Goal: Feedback & Contribution: Submit feedback/report problem

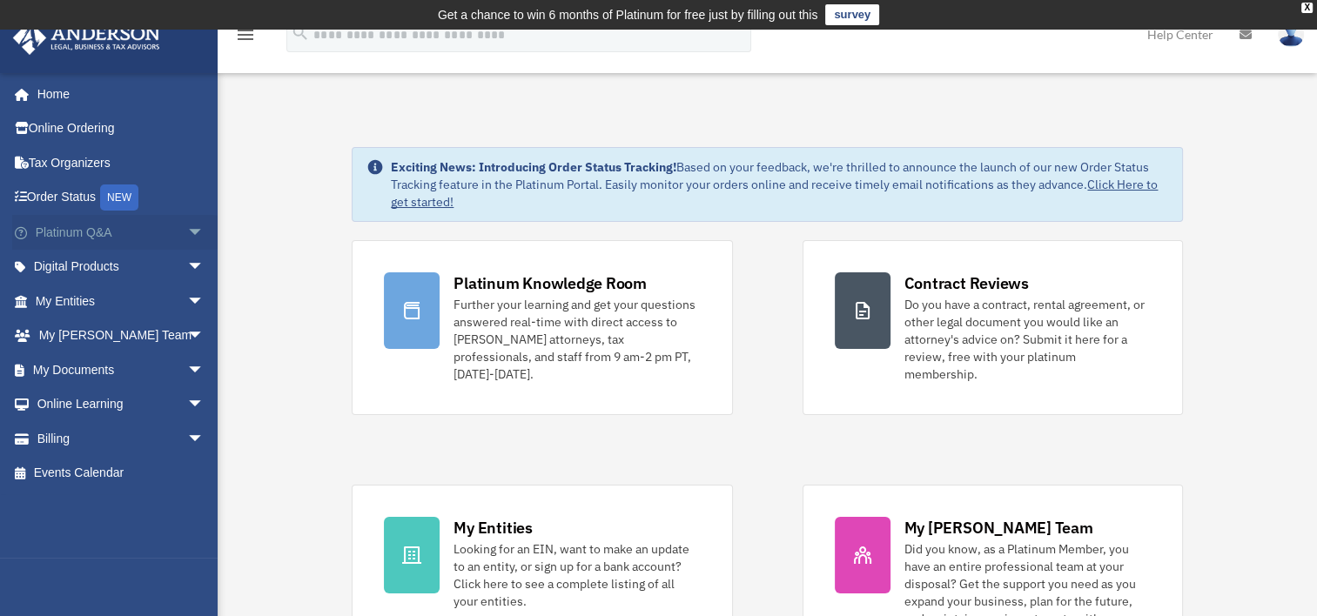
click at [94, 231] on link "Platinum Q&A arrow_drop_down" at bounding box center [121, 232] width 218 height 35
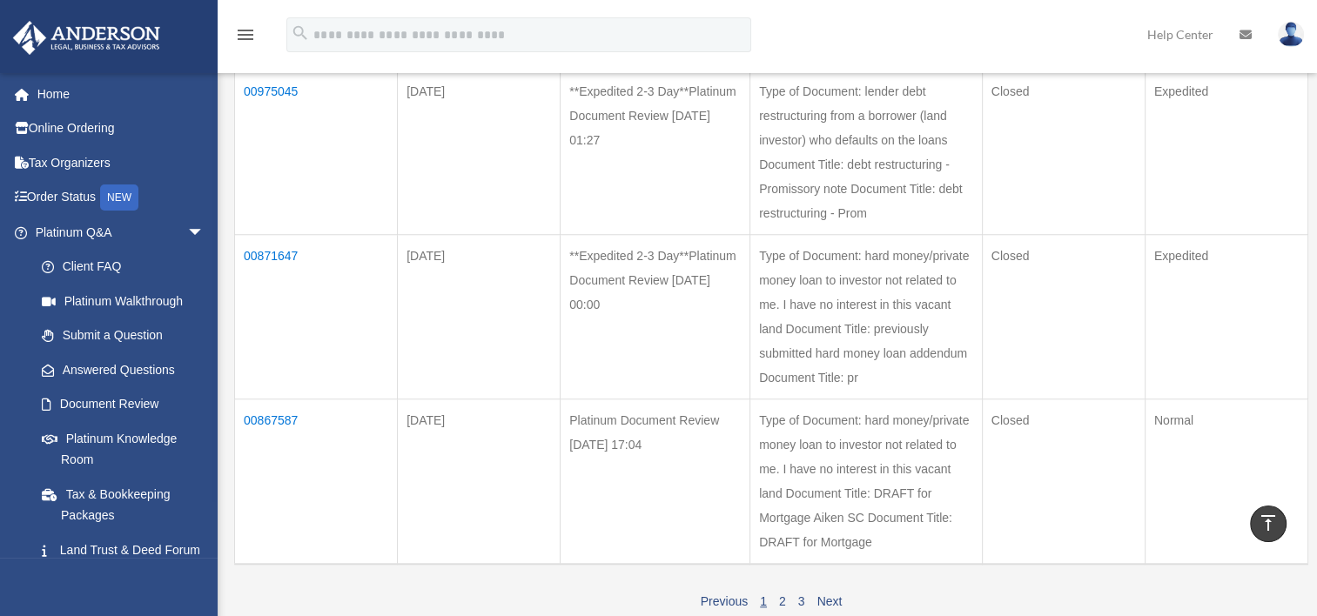
scroll to position [1500, 0]
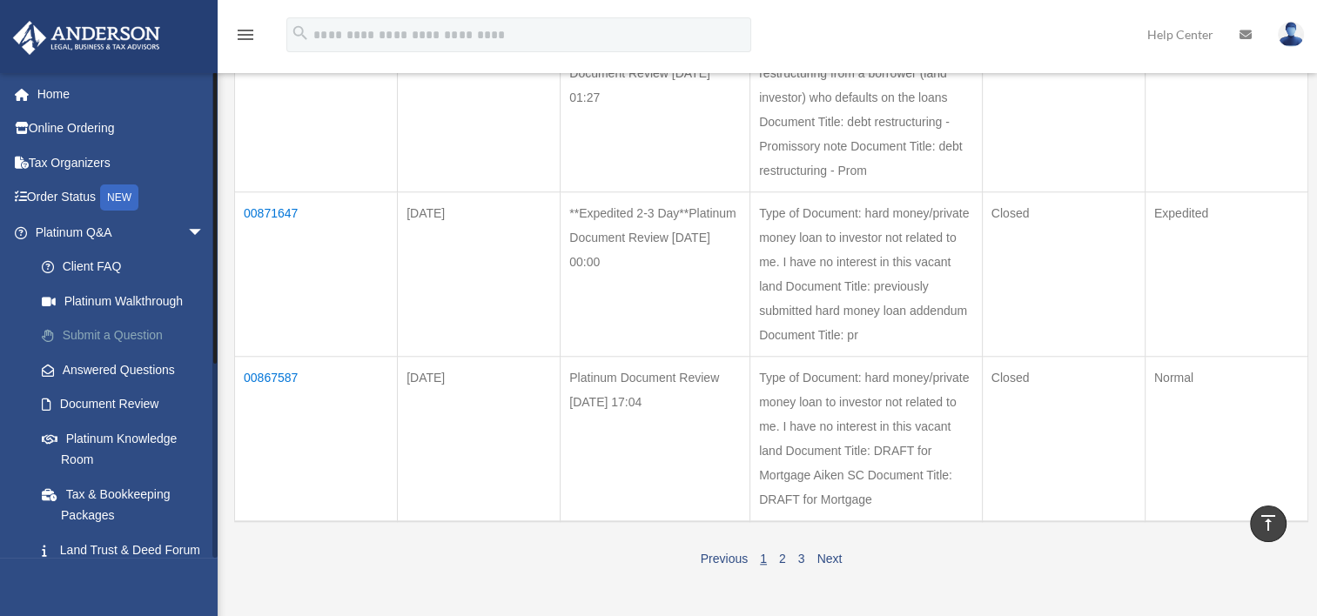
click at [152, 329] on link "Submit a Question" at bounding box center [127, 336] width 206 height 35
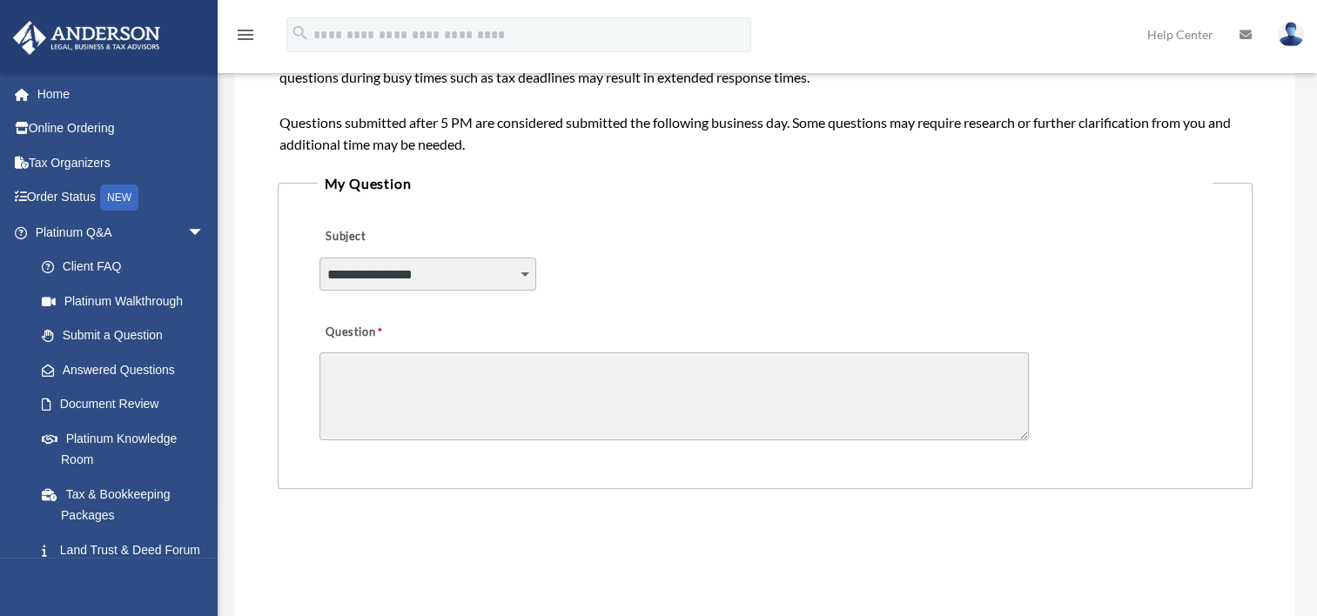
scroll to position [379, 0]
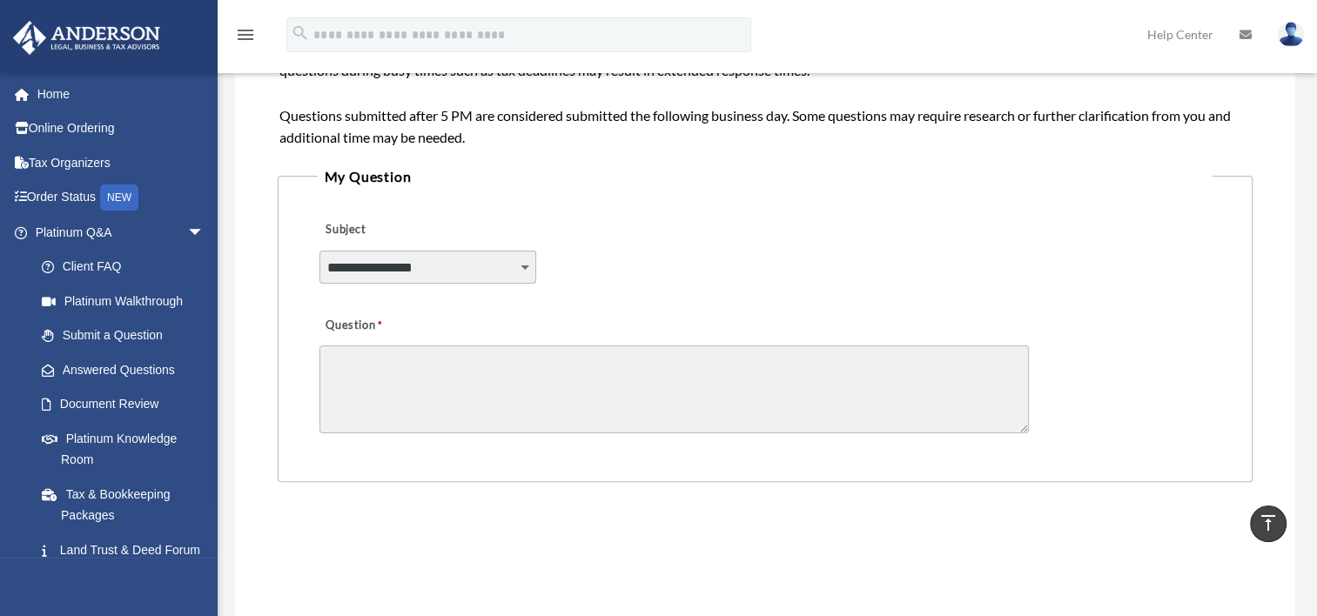
click at [519, 272] on select "**********" at bounding box center [428, 267] width 218 height 33
select select "******"
click at [319, 251] on select "**********" at bounding box center [428, 267] width 218 height 33
click at [456, 372] on textarea "Question" at bounding box center [673, 390] width 709 height 88
type textarea "*"
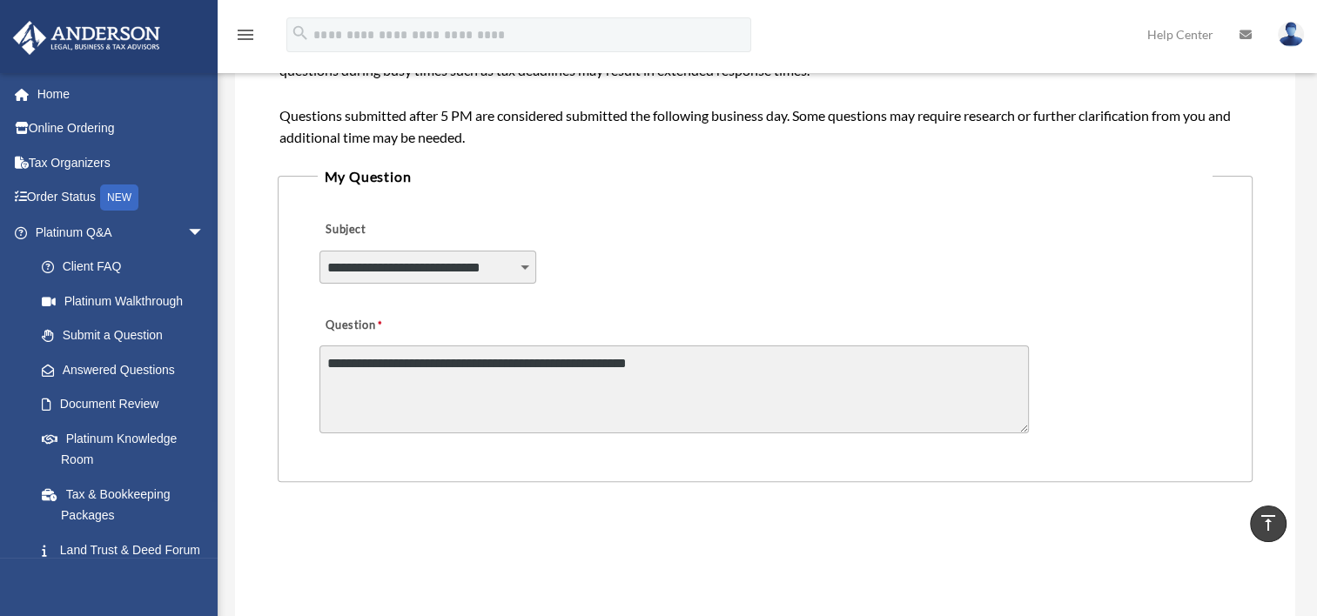
click at [538, 364] on textarea "**********" at bounding box center [673, 390] width 709 height 88
click at [453, 366] on textarea "**********" at bounding box center [673, 390] width 709 height 88
click at [728, 366] on textarea "**********" at bounding box center [673, 390] width 709 height 88
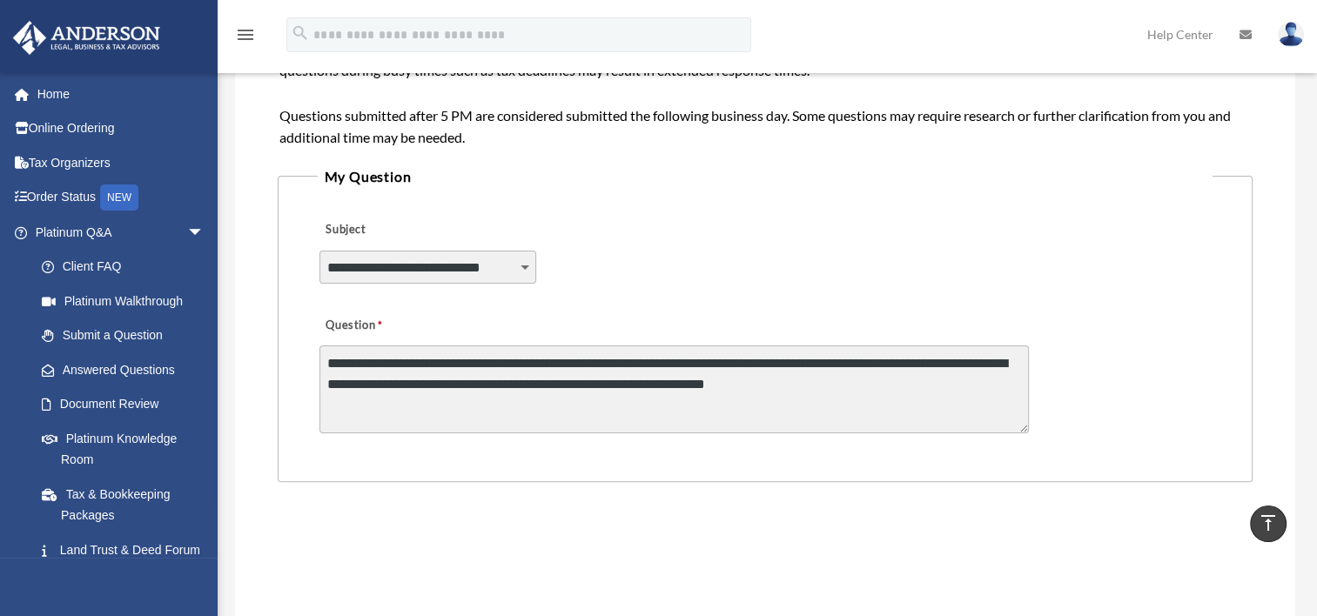
click at [728, 366] on textarea "**********" at bounding box center [673, 390] width 709 height 88
click at [876, 385] on textarea "**********" at bounding box center [673, 390] width 709 height 88
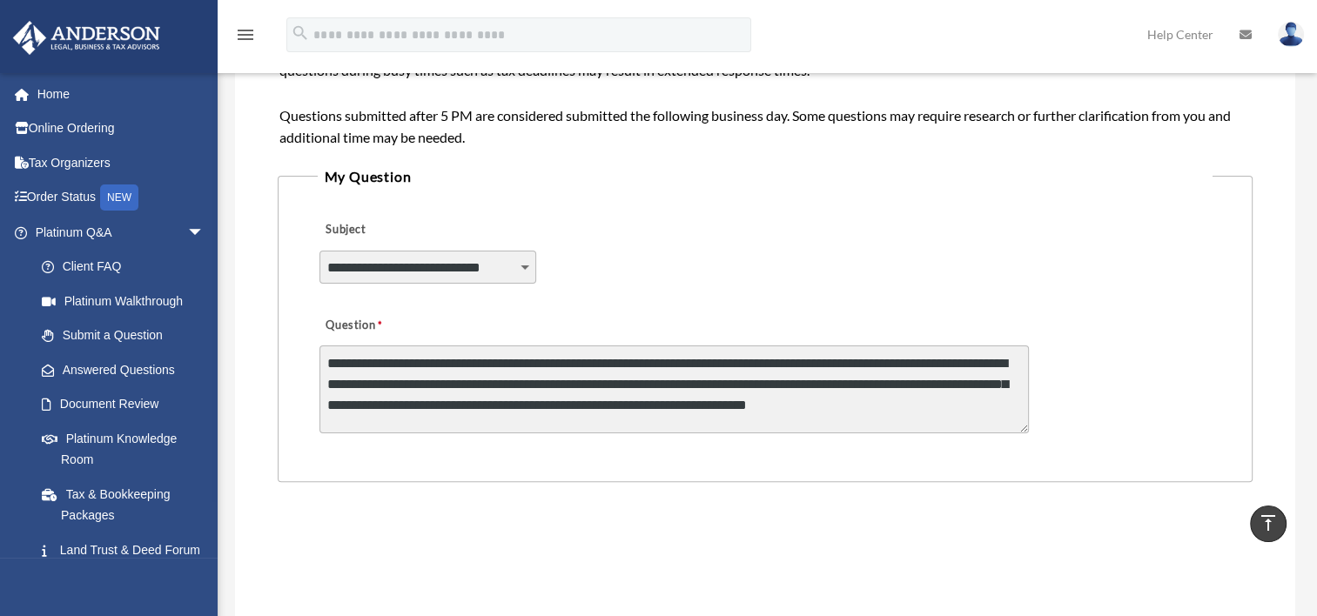
scroll to position [2, 0]
click at [732, 422] on textarea "**********" at bounding box center [673, 390] width 709 height 88
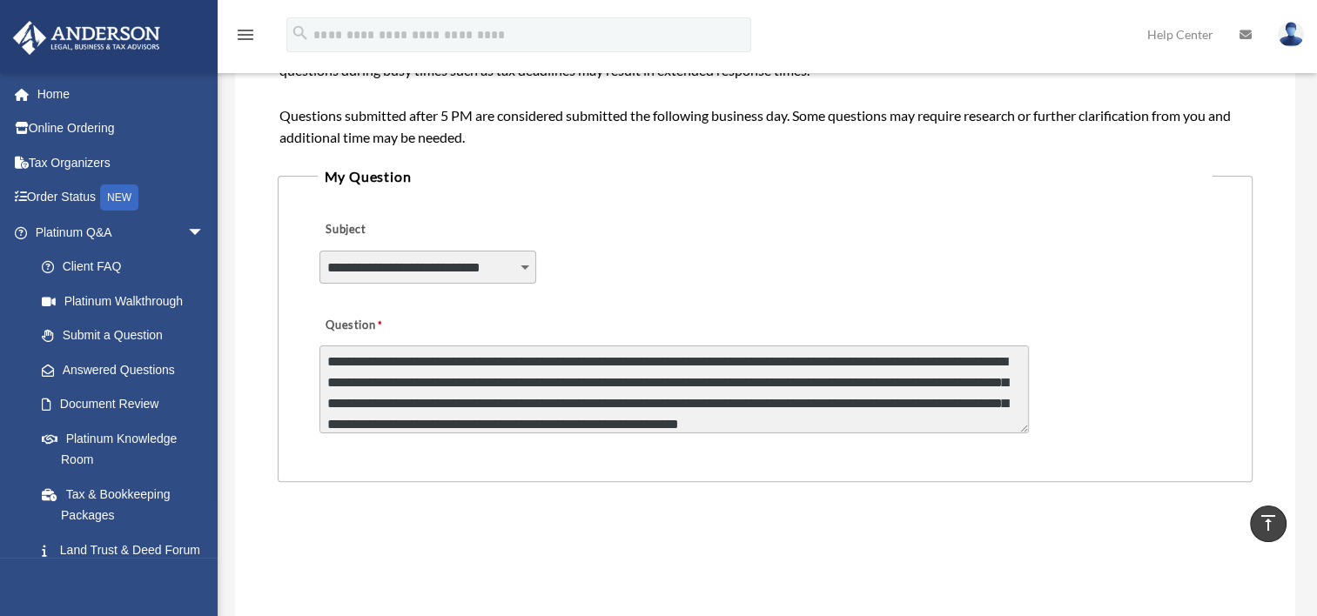
scroll to position [23, 0]
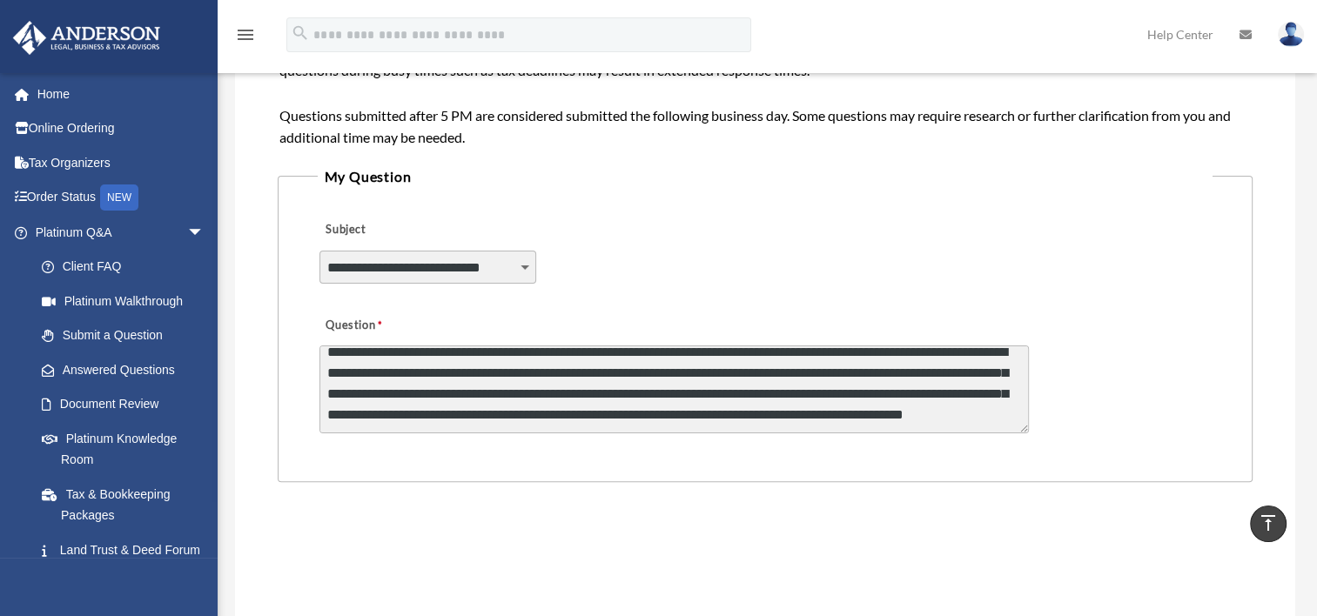
paste textarea "**********"
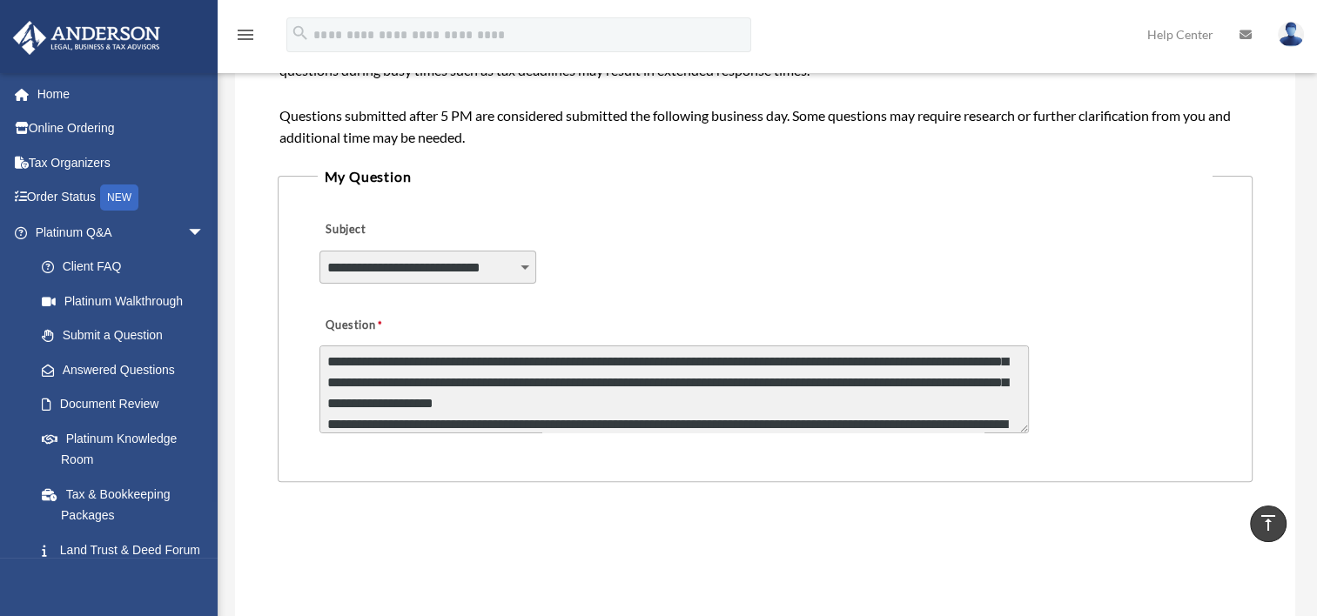
scroll to position [42, 0]
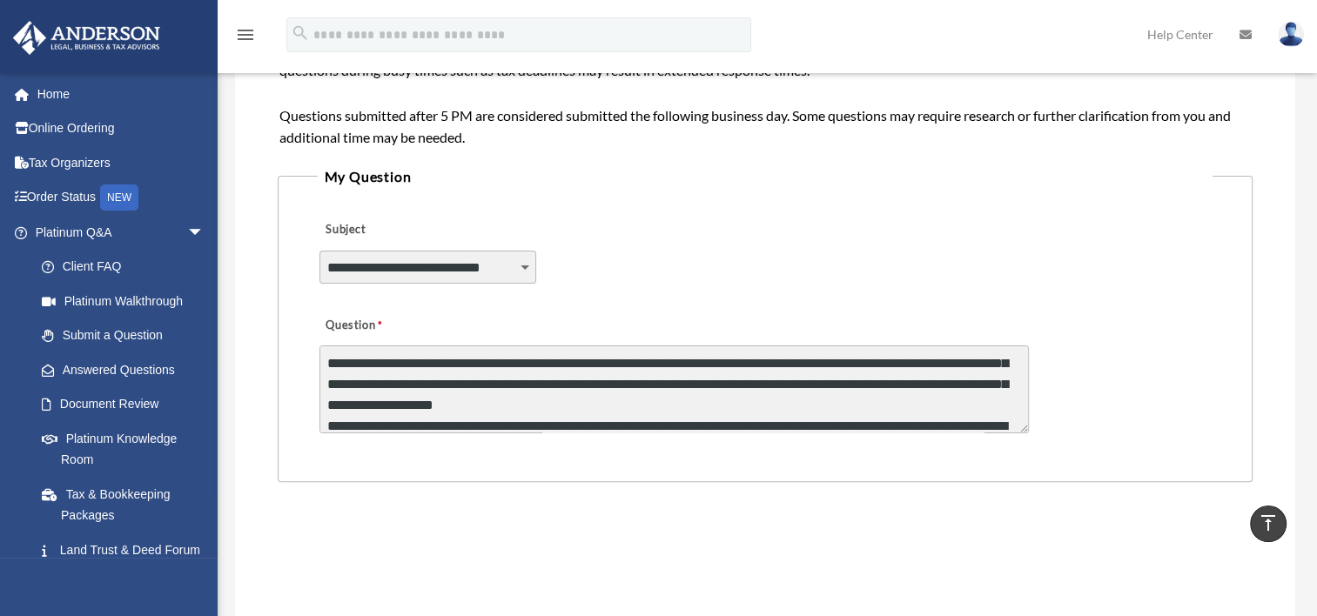
click at [601, 403] on textarea "Question" at bounding box center [673, 390] width 709 height 88
click at [600, 400] on textarea "Question" at bounding box center [673, 390] width 709 height 88
click at [594, 399] on textarea "Question" at bounding box center [673, 390] width 709 height 88
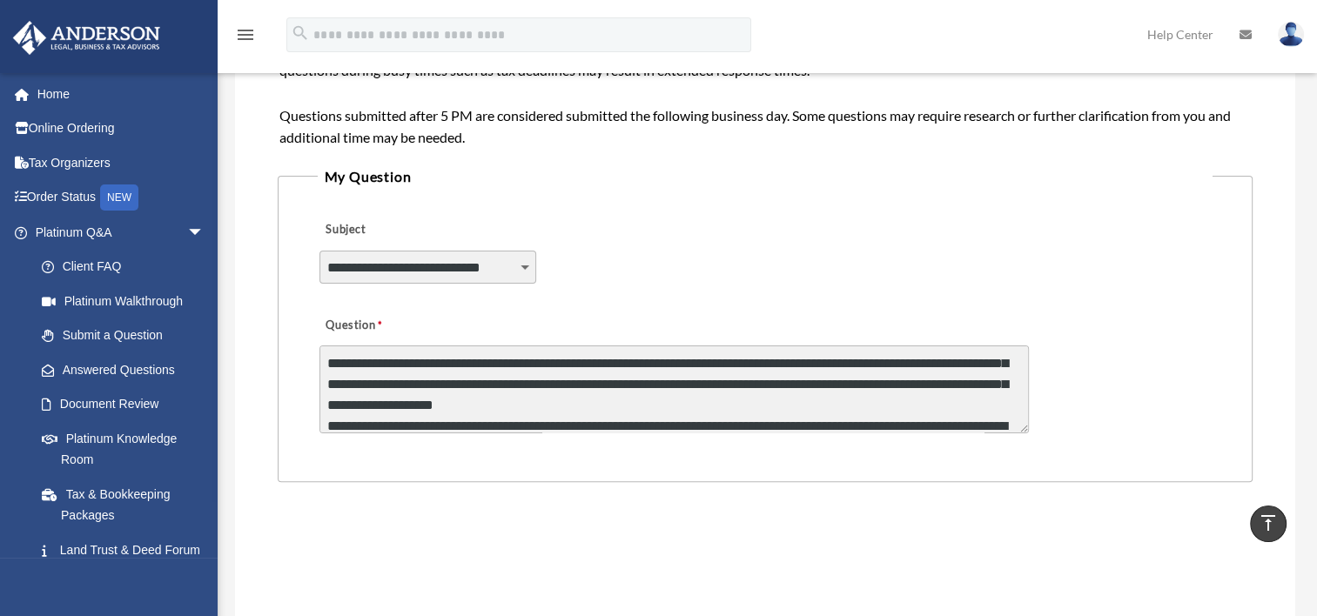
click at [594, 399] on textarea "Question" at bounding box center [673, 390] width 709 height 88
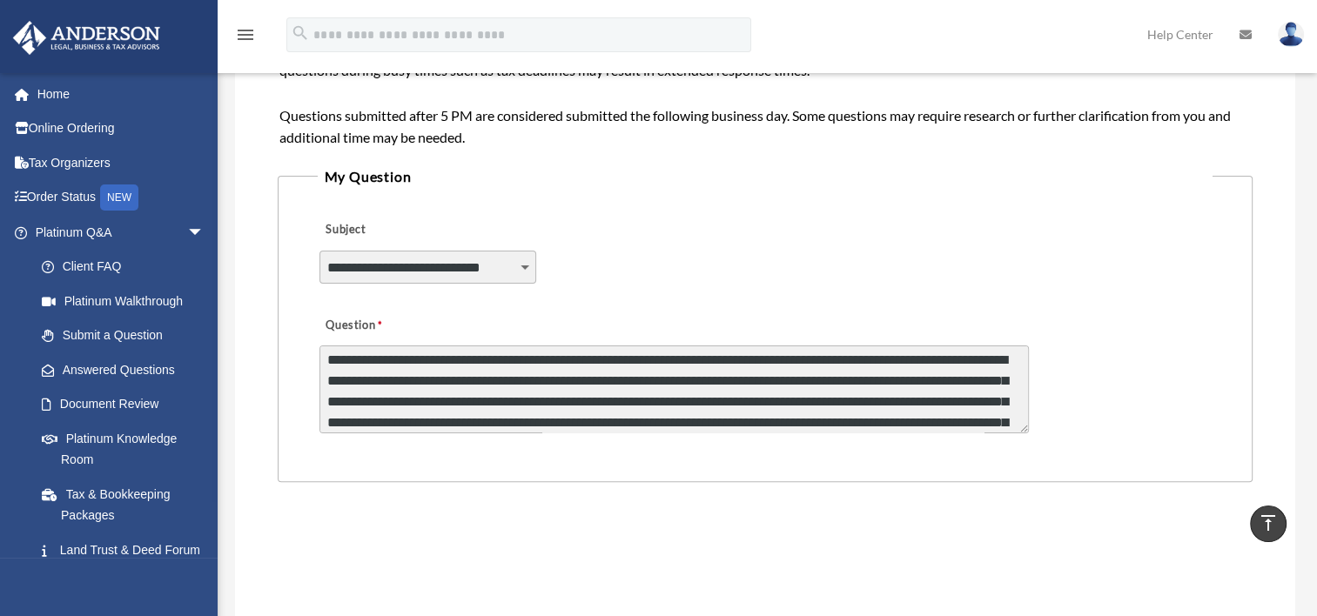
scroll to position [219, 0]
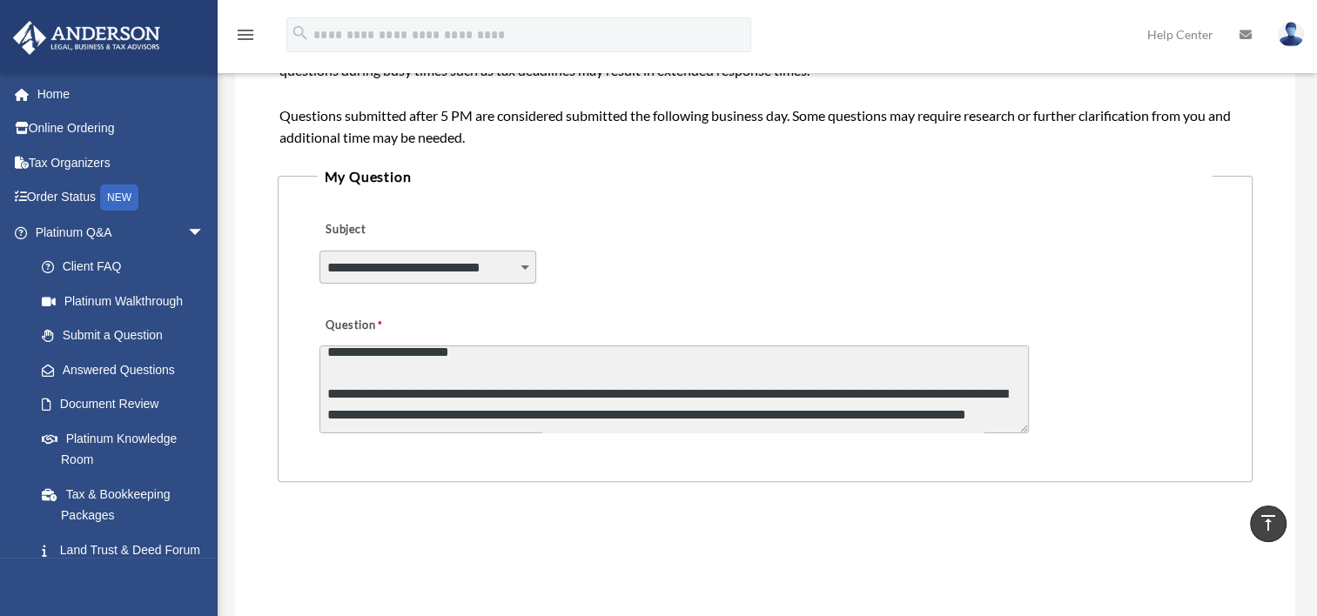
click at [540, 414] on textarea "Question" at bounding box center [673, 390] width 709 height 88
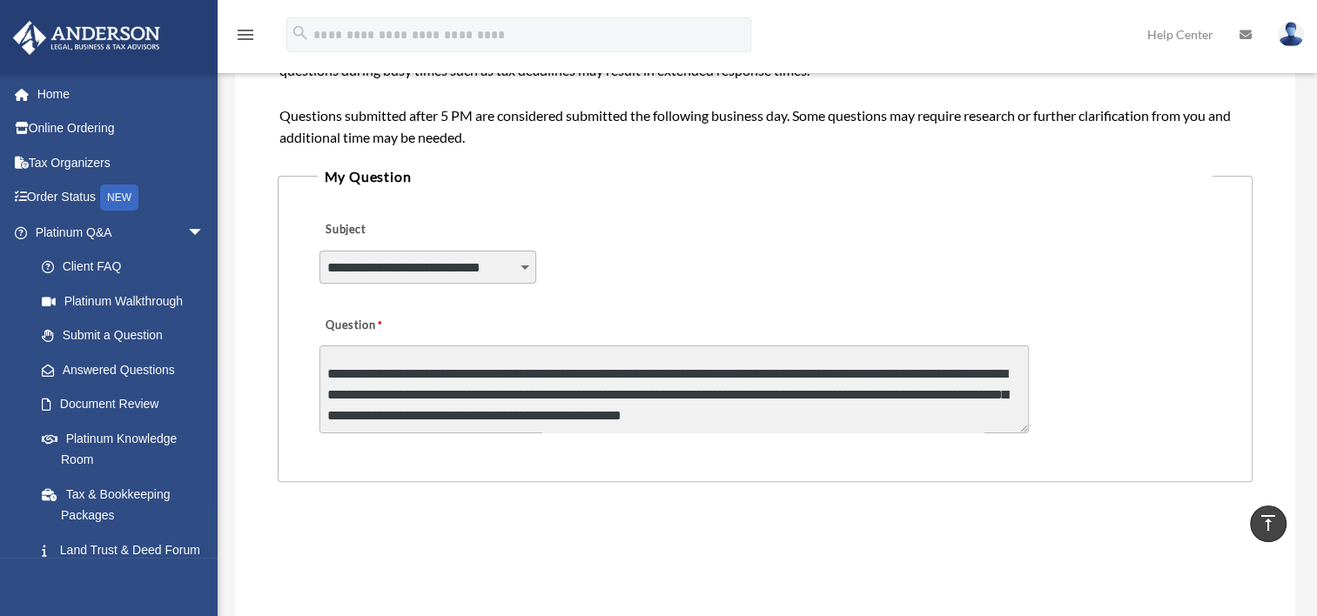
click at [783, 415] on textarea "Question" at bounding box center [673, 390] width 709 height 88
click at [795, 415] on textarea "Question" at bounding box center [673, 390] width 709 height 88
click at [872, 410] on textarea "Question" at bounding box center [673, 390] width 709 height 88
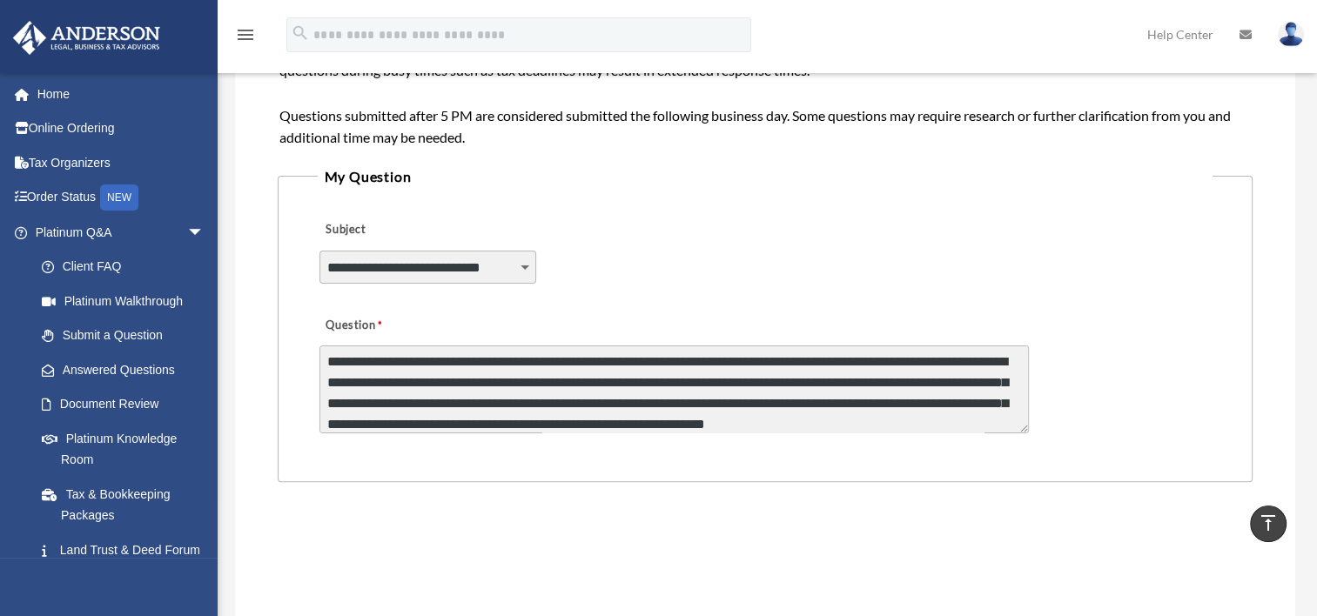
scroll to position [252, 0]
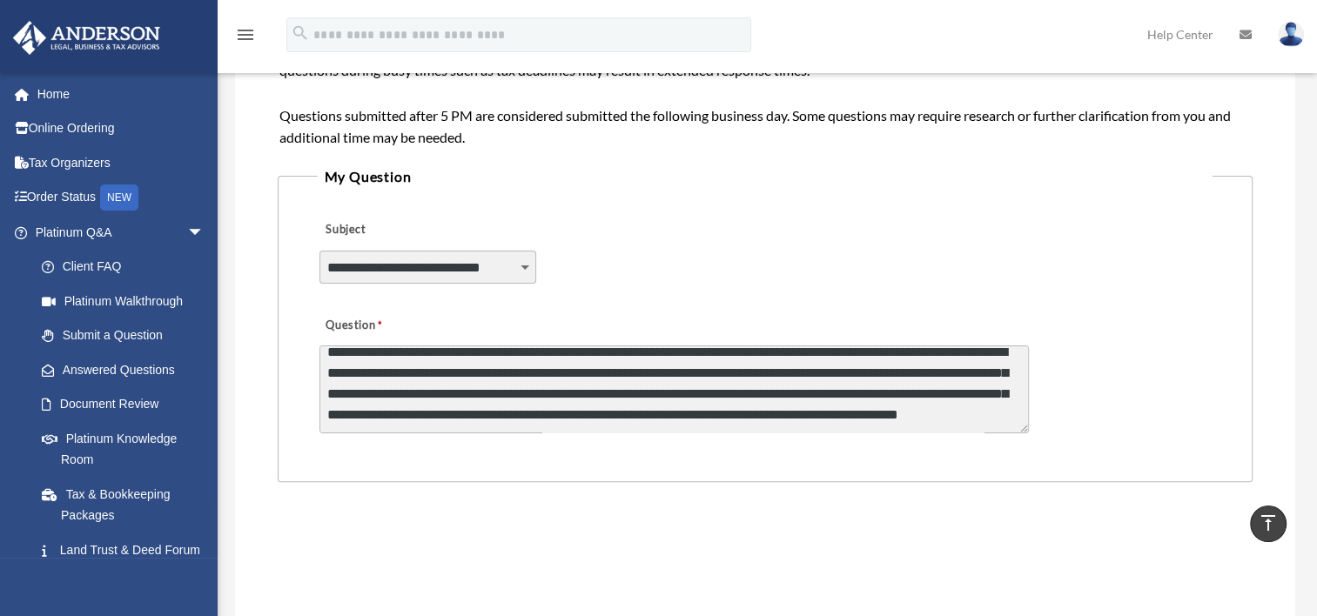
click at [557, 421] on textarea "Question" at bounding box center [673, 390] width 709 height 88
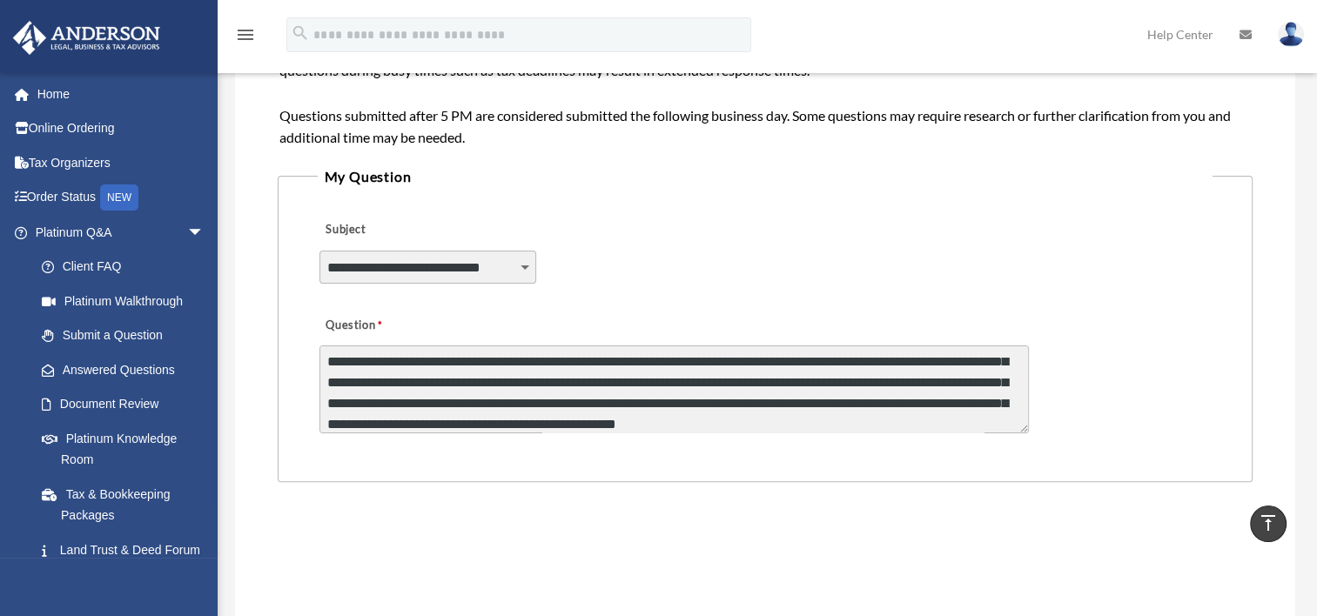
scroll to position [273, 0]
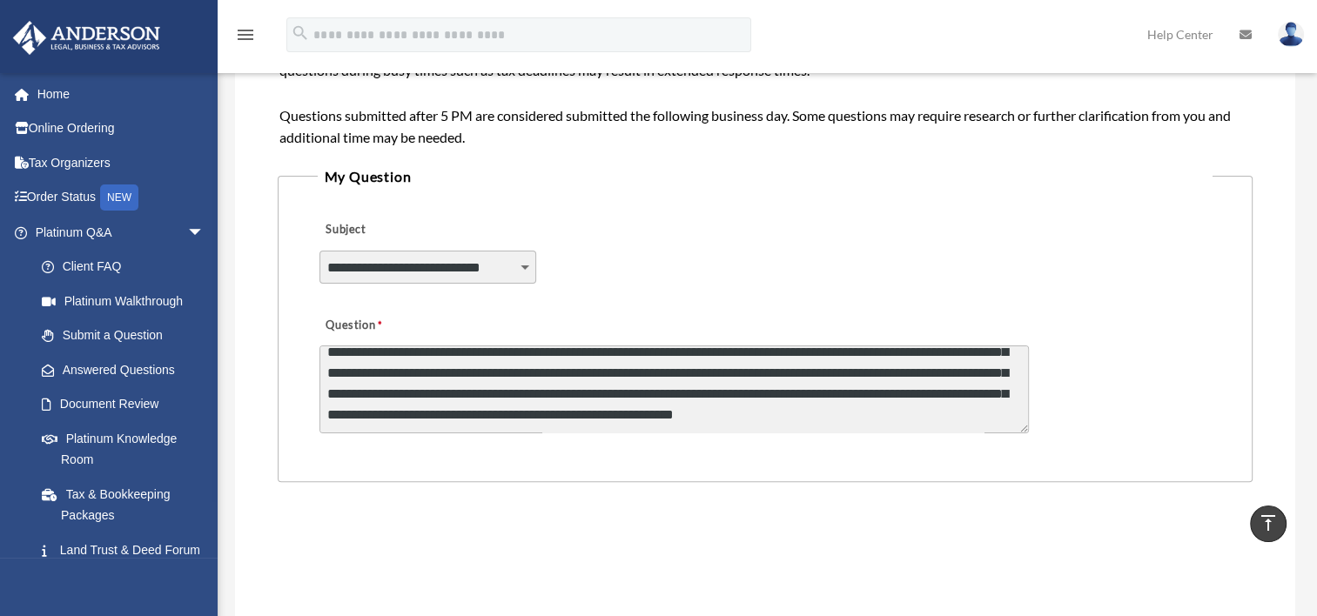
click at [623, 430] on textarea "Question" at bounding box center [673, 390] width 709 height 88
drag, startPoint x: 850, startPoint y: 376, endPoint x: 476, endPoint y: 384, distance: 374.3
click at [476, 384] on textarea "Question" at bounding box center [673, 390] width 709 height 88
click at [672, 404] on textarea "Question" at bounding box center [673, 390] width 709 height 88
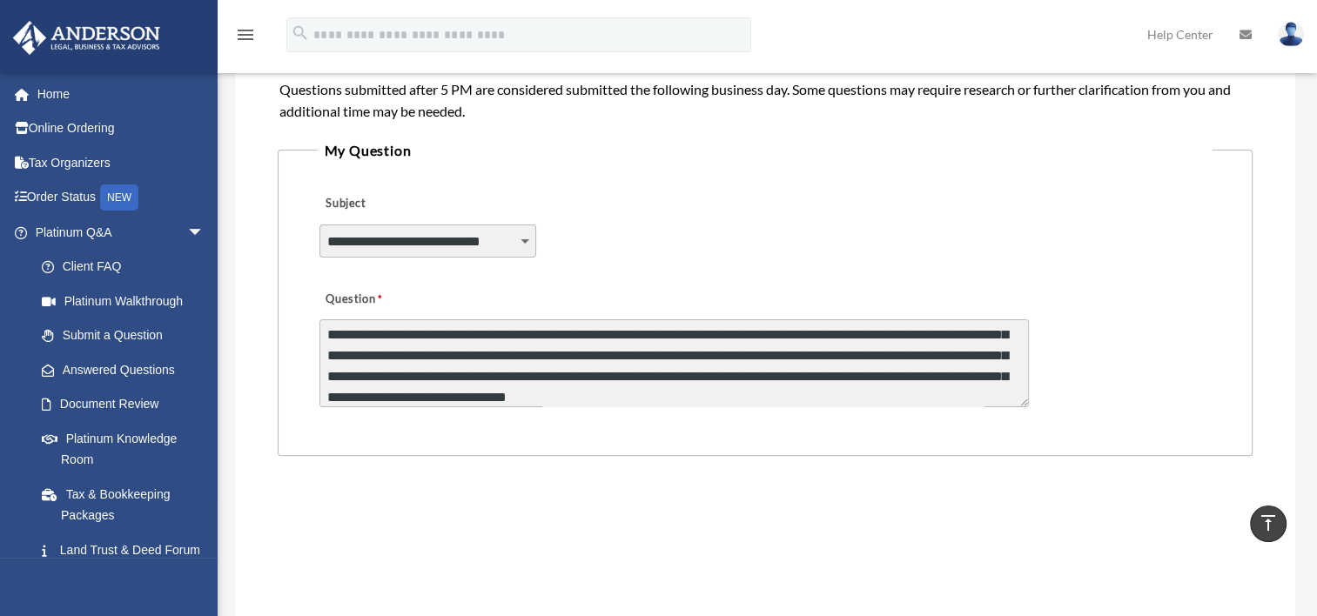
scroll to position [21, 0]
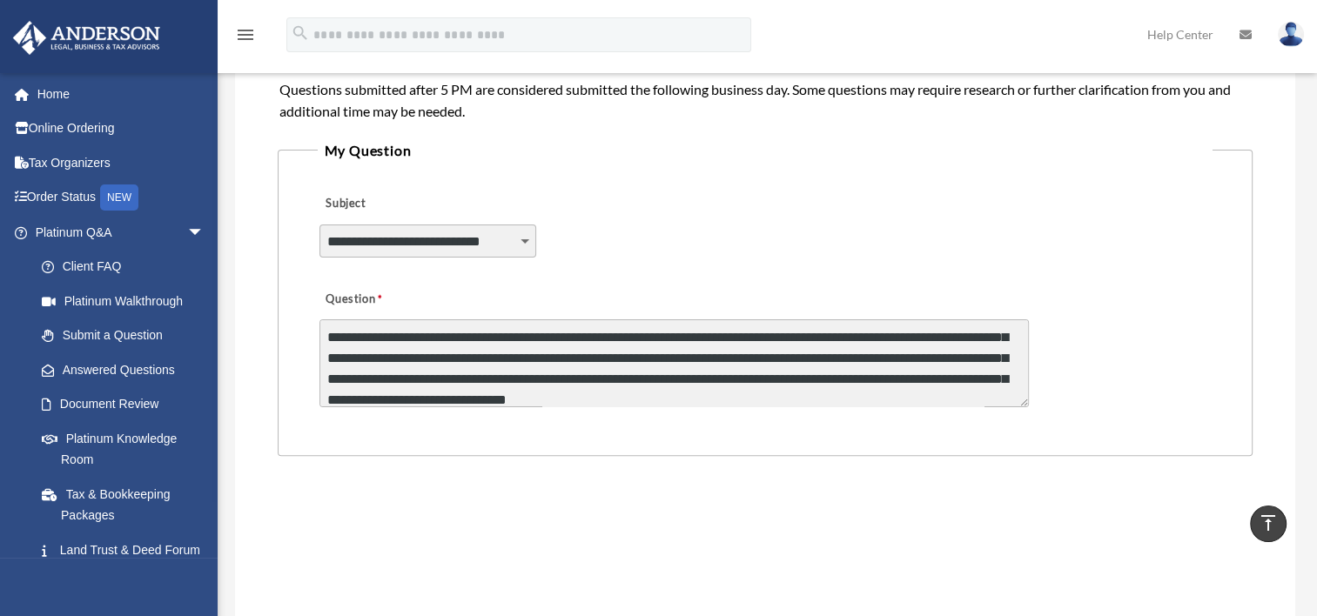
click at [416, 355] on textarea "Question" at bounding box center [673, 363] width 709 height 88
click at [406, 352] on textarea "Question" at bounding box center [673, 363] width 709 height 88
click at [410, 355] on textarea "Question" at bounding box center [673, 363] width 709 height 88
click at [411, 359] on textarea "Question" at bounding box center [673, 363] width 709 height 88
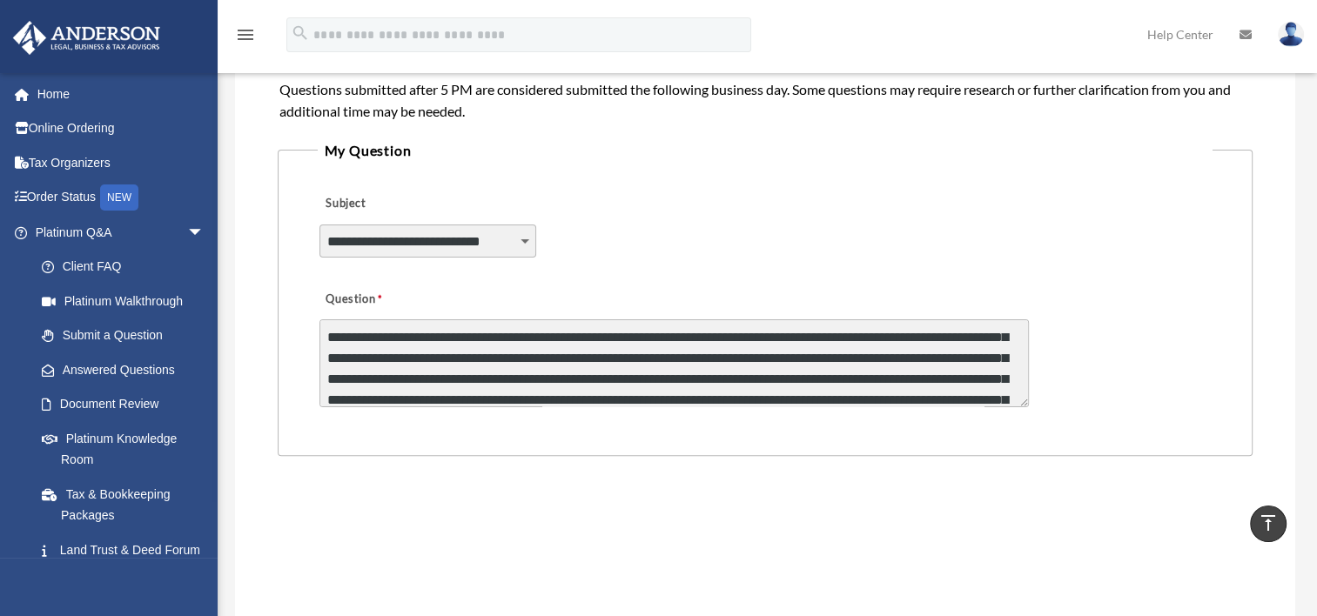
click at [538, 376] on textarea "Question" at bounding box center [673, 363] width 709 height 88
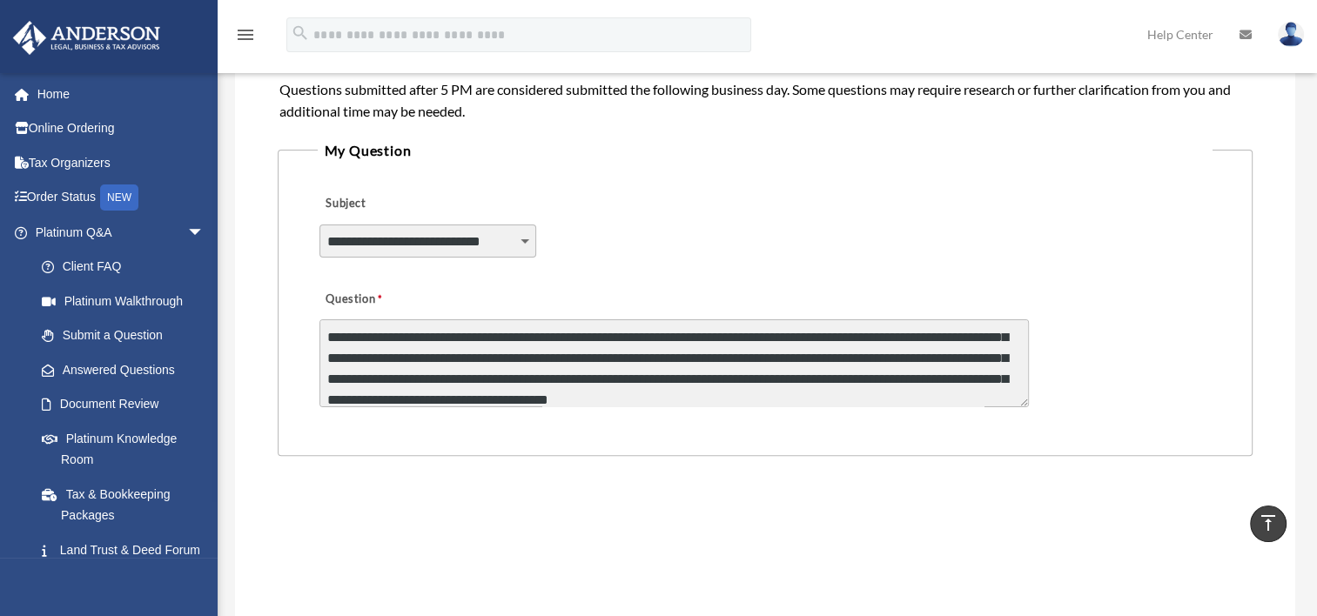
scroll to position [41, 0]
click at [618, 359] on textarea "Question" at bounding box center [673, 363] width 709 height 88
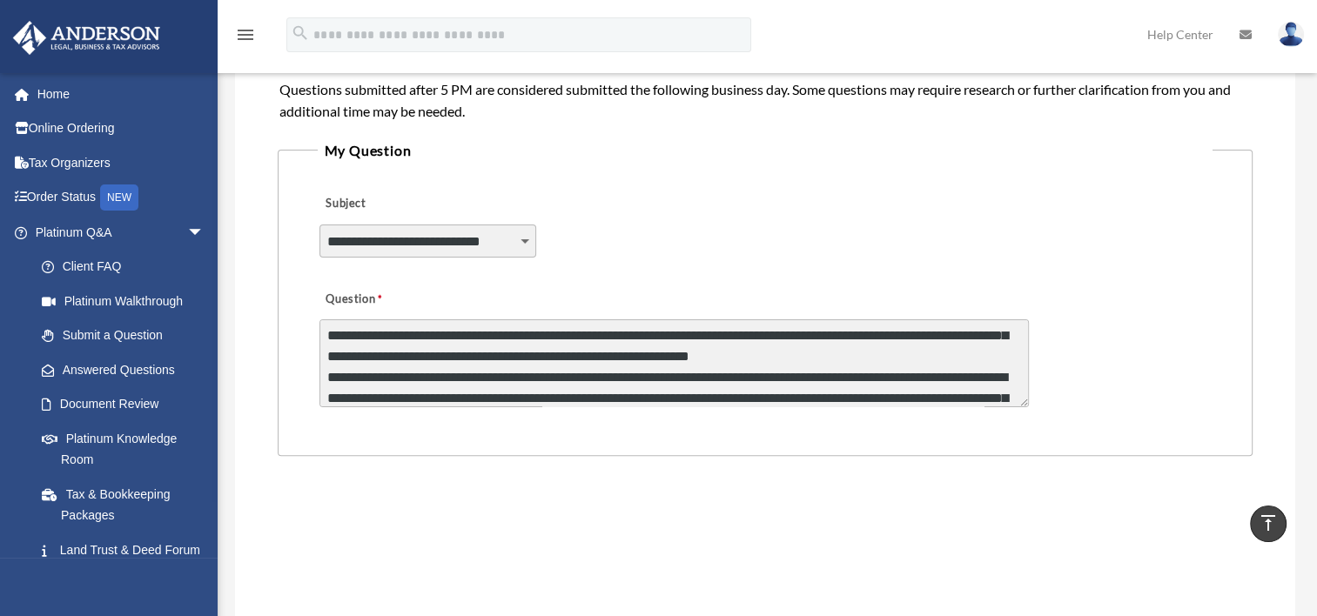
scroll to position [86, 0]
click at [669, 353] on textarea "Question" at bounding box center [673, 363] width 709 height 88
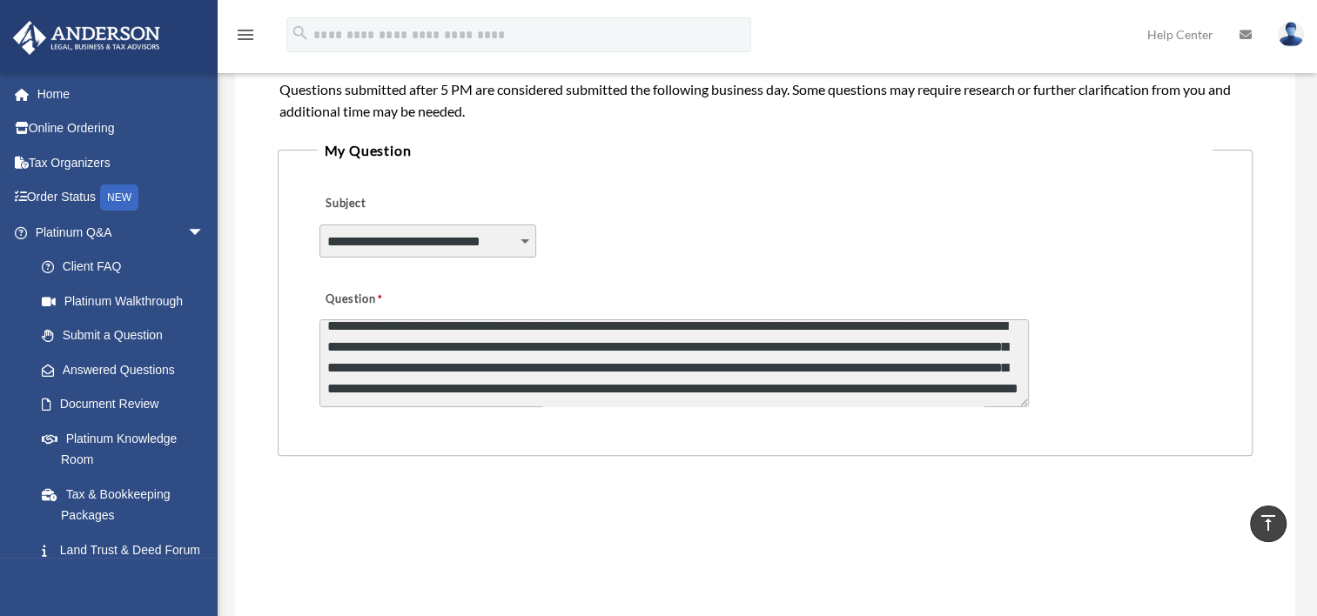
scroll to position [292, 0]
click at [631, 359] on textarea "Question" at bounding box center [673, 363] width 709 height 88
click at [662, 359] on textarea "Question" at bounding box center [673, 363] width 709 height 88
drag, startPoint x: 727, startPoint y: 357, endPoint x: 552, endPoint y: 359, distance: 174.9
click at [552, 359] on textarea "Question" at bounding box center [673, 363] width 709 height 88
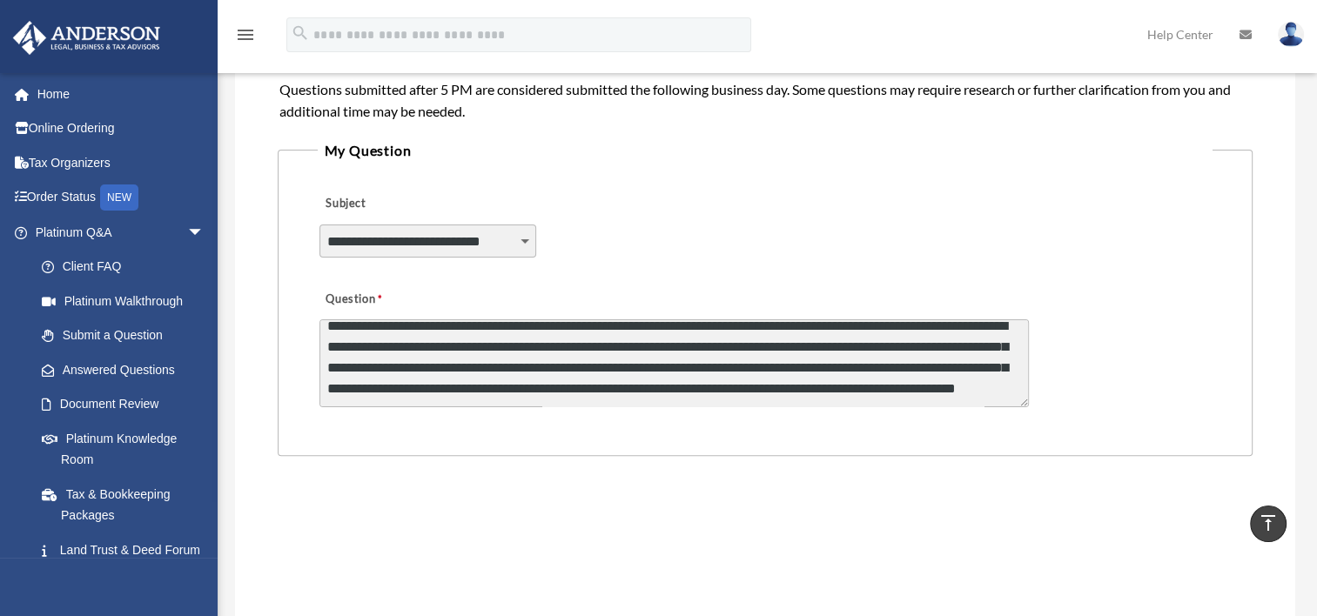
scroll to position [303, 0]
click at [683, 386] on textarea "Question" at bounding box center [673, 363] width 709 height 88
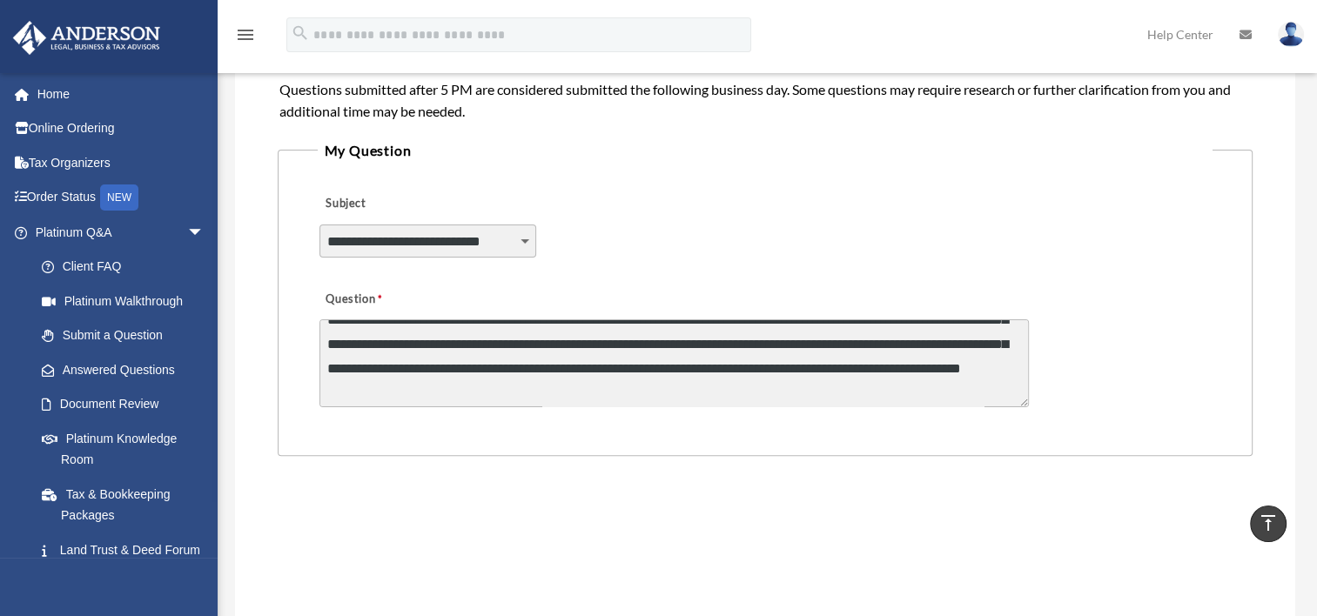
scroll to position [383, 0]
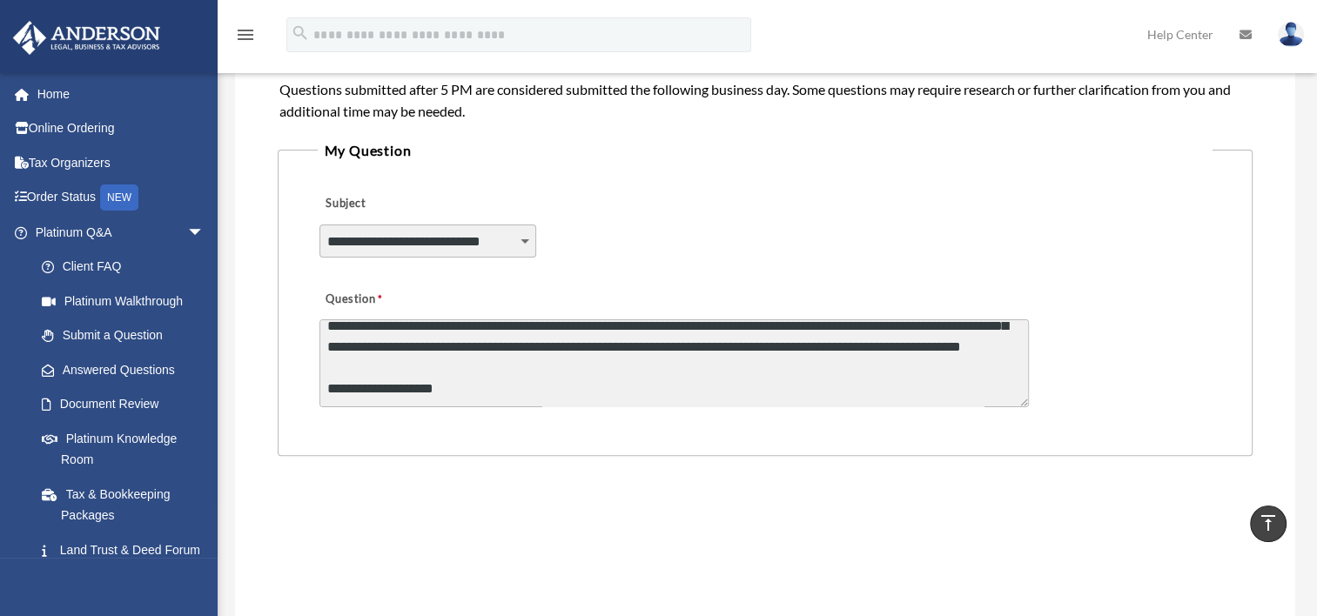
click at [675, 366] on textarea "Question" at bounding box center [673, 363] width 709 height 88
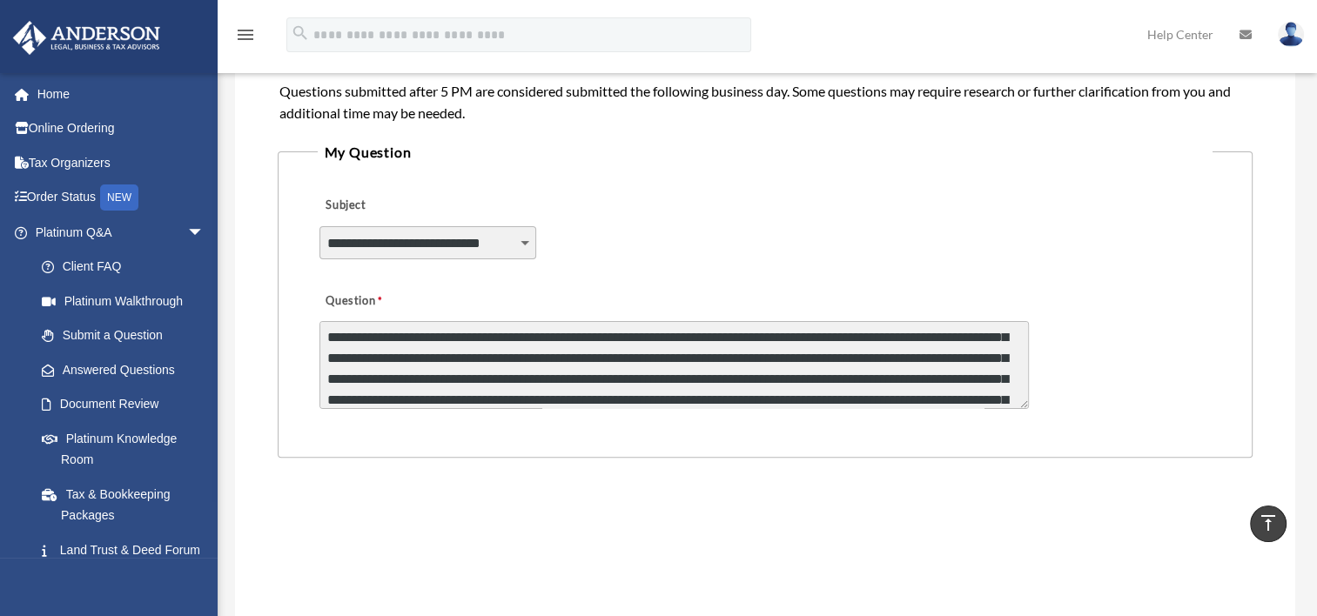
scroll to position [0, 0]
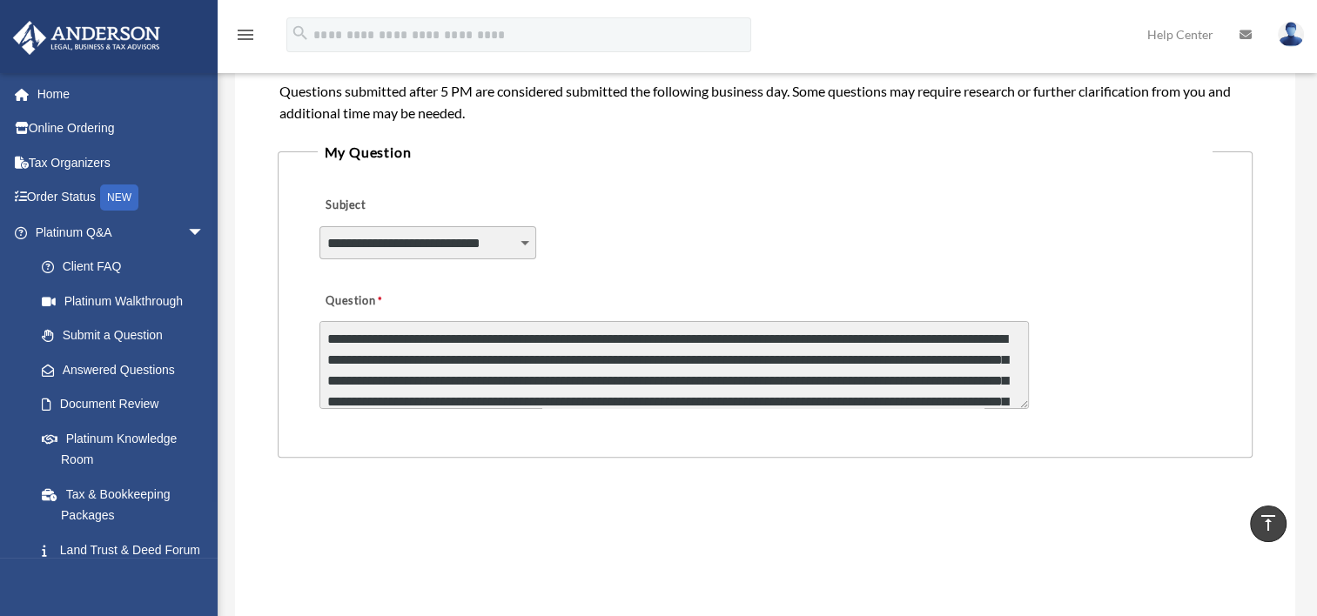
drag, startPoint x: 473, startPoint y: 397, endPoint x: 303, endPoint y: 339, distance: 180.3
click at [303, 339] on fieldset "**********" at bounding box center [766, 299] width 976 height 318
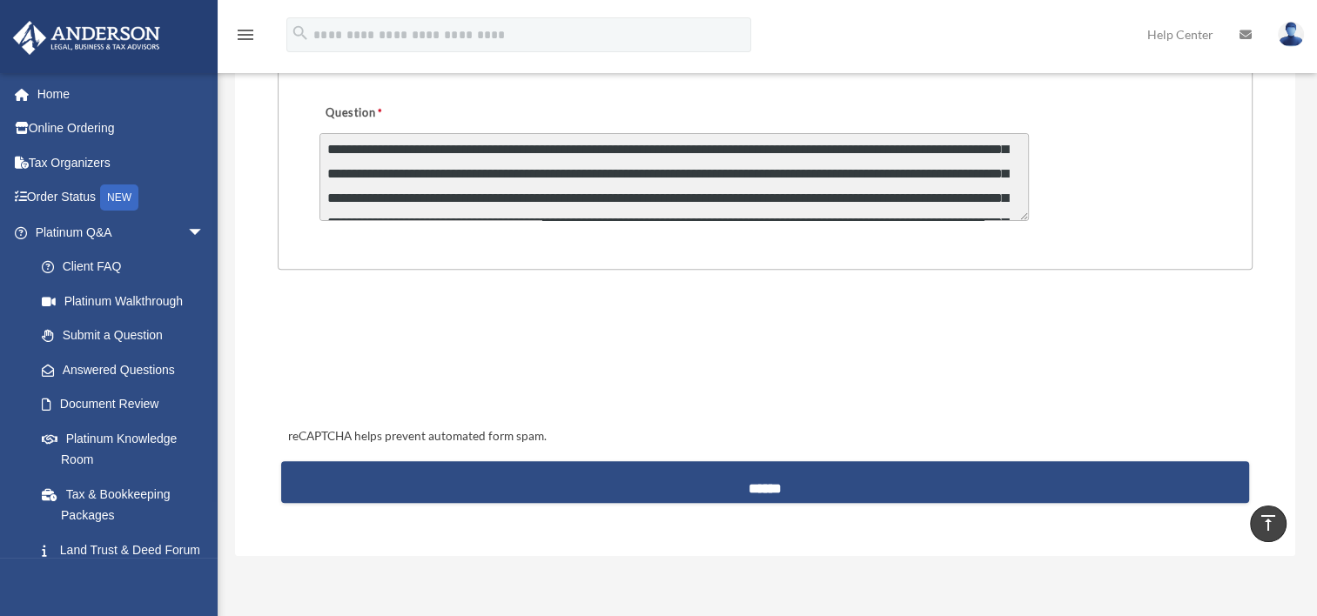
scroll to position [28, 0]
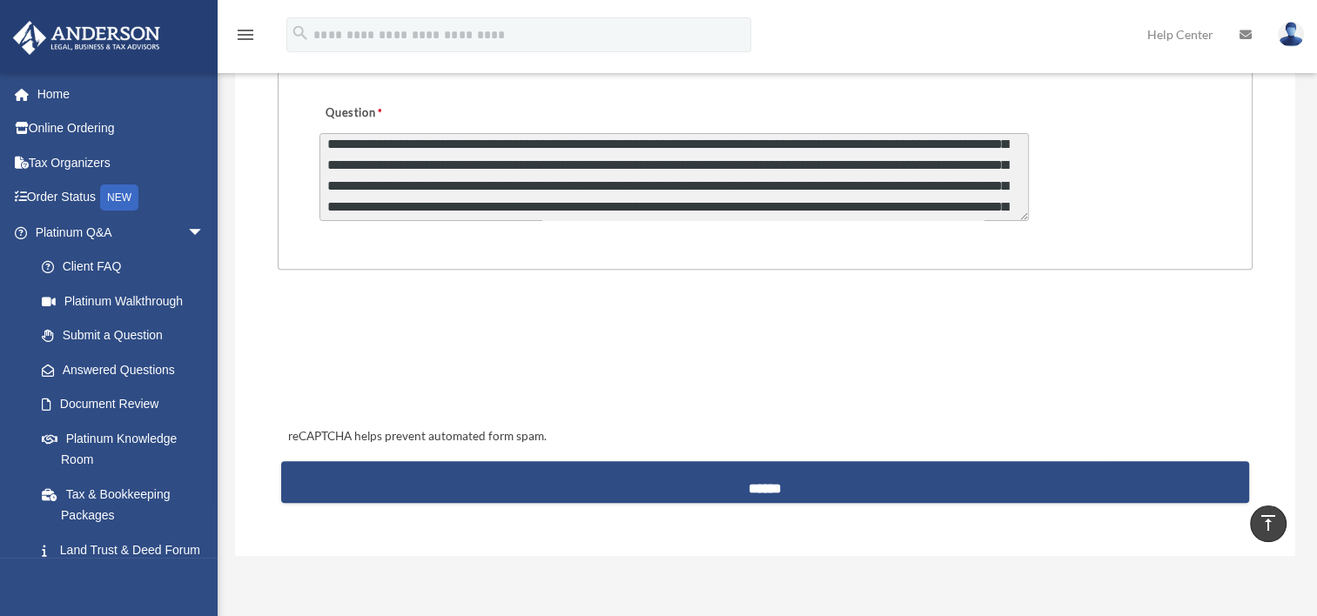
click at [925, 166] on textarea "Question" at bounding box center [673, 177] width 709 height 88
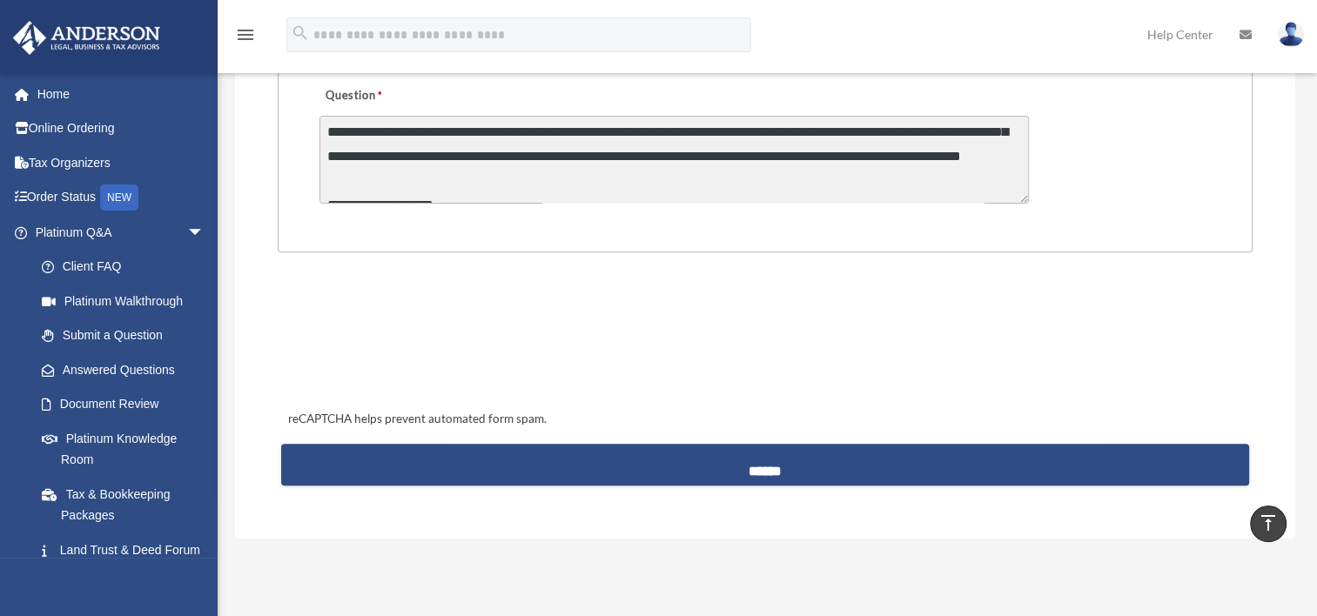
scroll to position [391, 0]
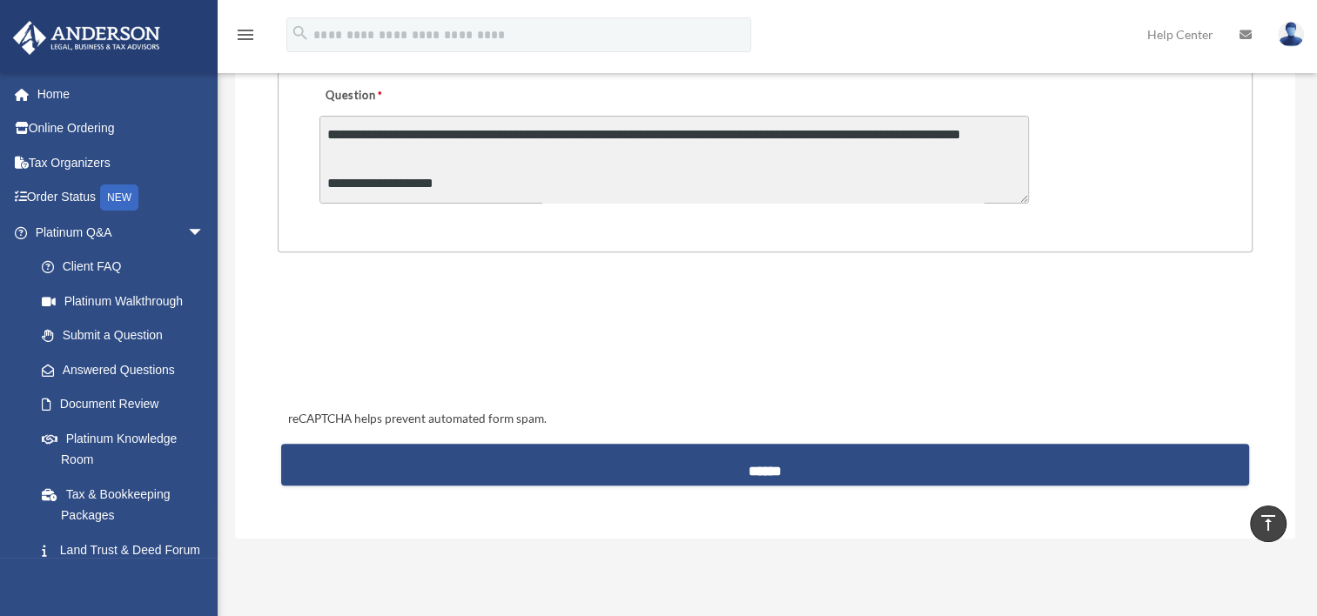
click at [263, 258] on div "**********" at bounding box center [765, 50] width 1060 height 976
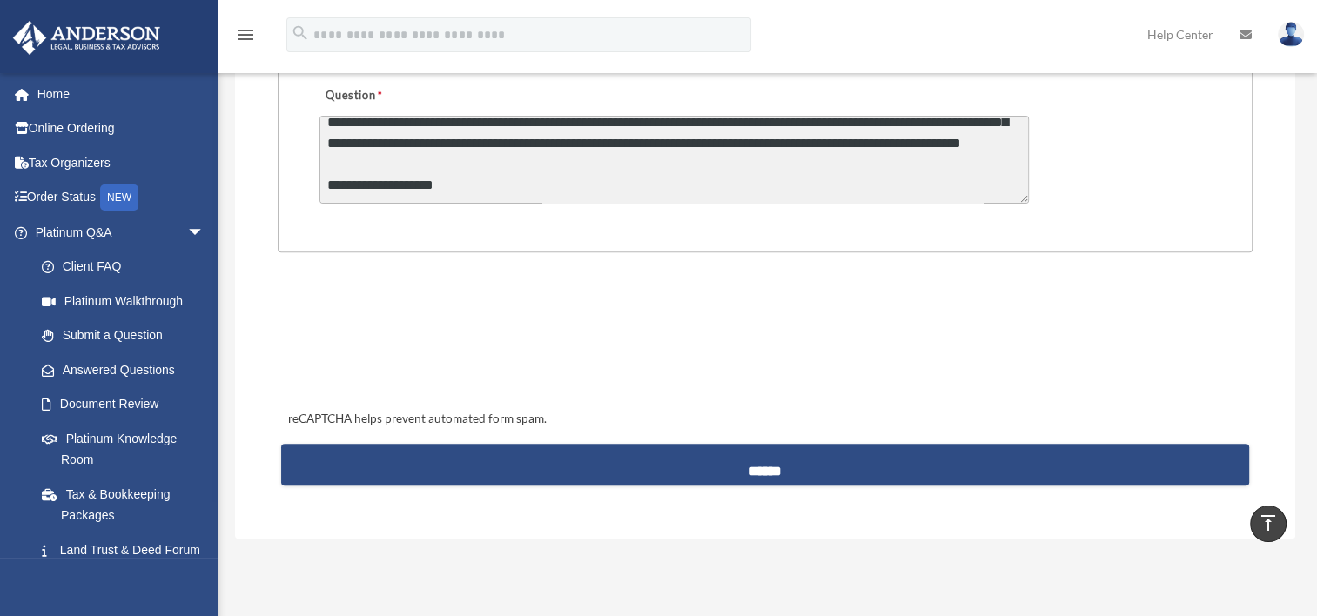
click at [668, 164] on textarea "Question" at bounding box center [673, 160] width 709 height 88
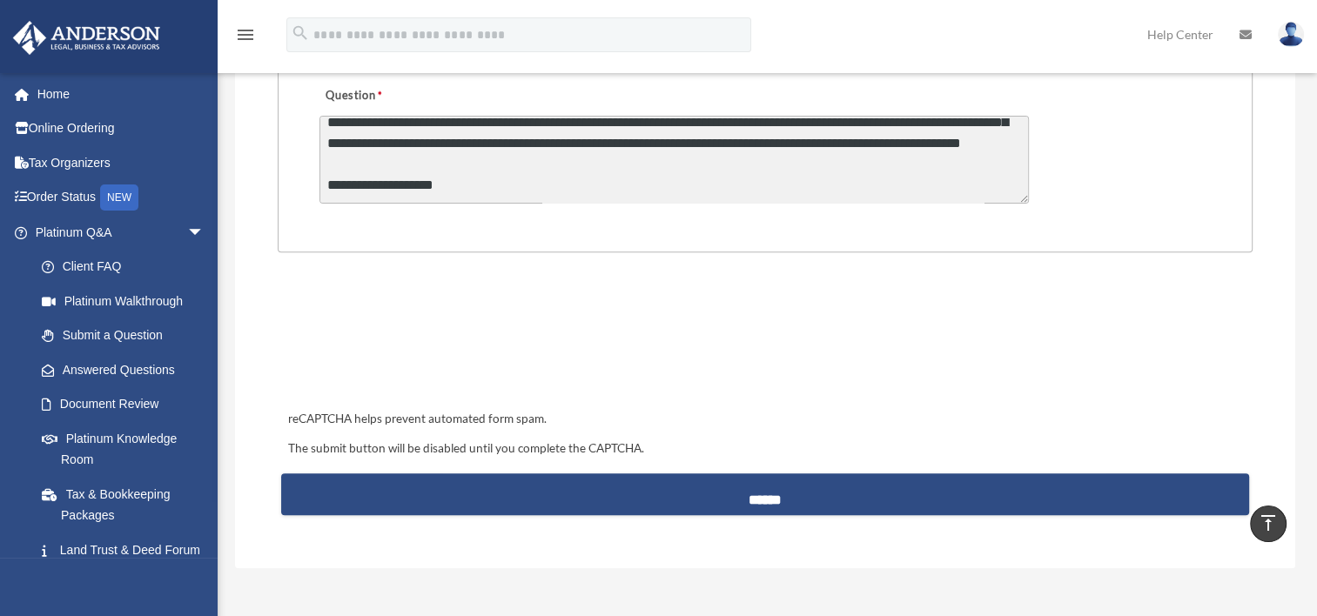
click at [666, 162] on textarea "Question" at bounding box center [673, 160] width 709 height 88
click at [327, 162] on textarea "Question" at bounding box center [673, 160] width 709 height 88
paste textarea "**********"
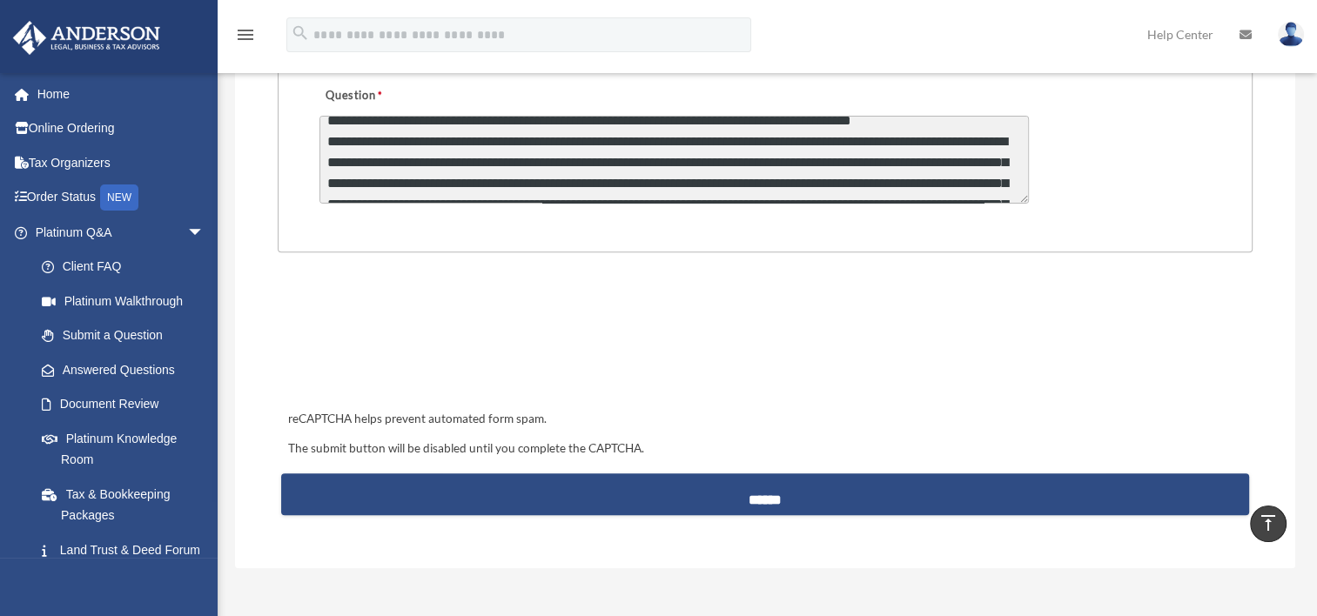
scroll to position [125, 0]
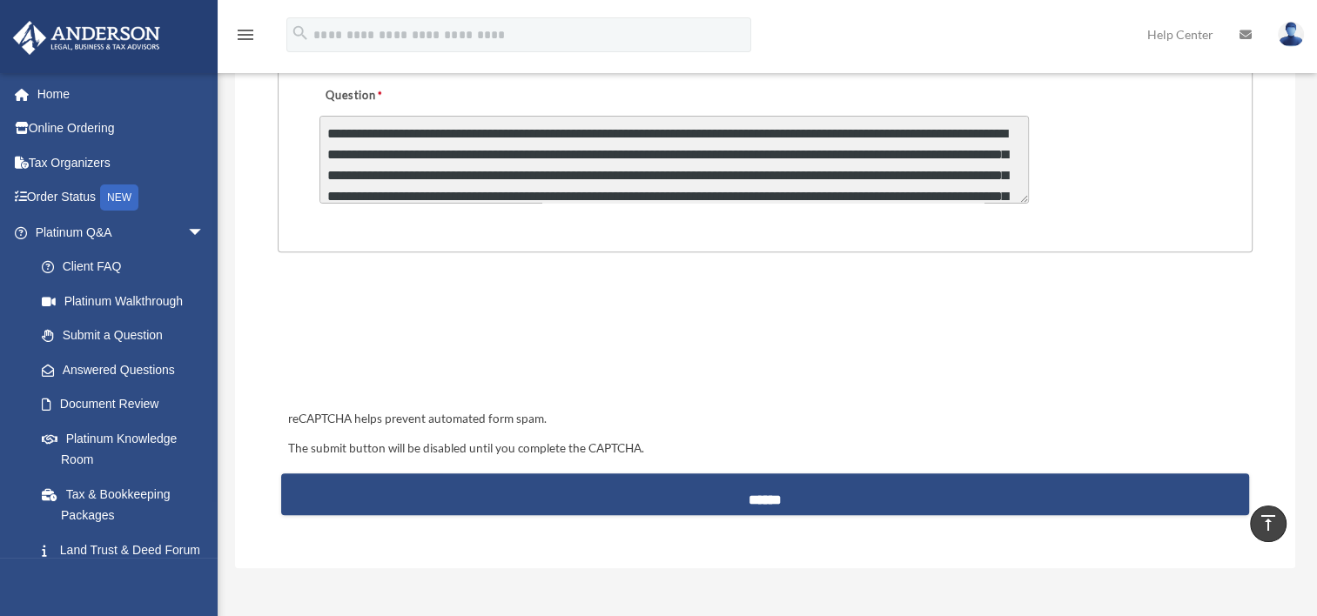
type textarea "**********"
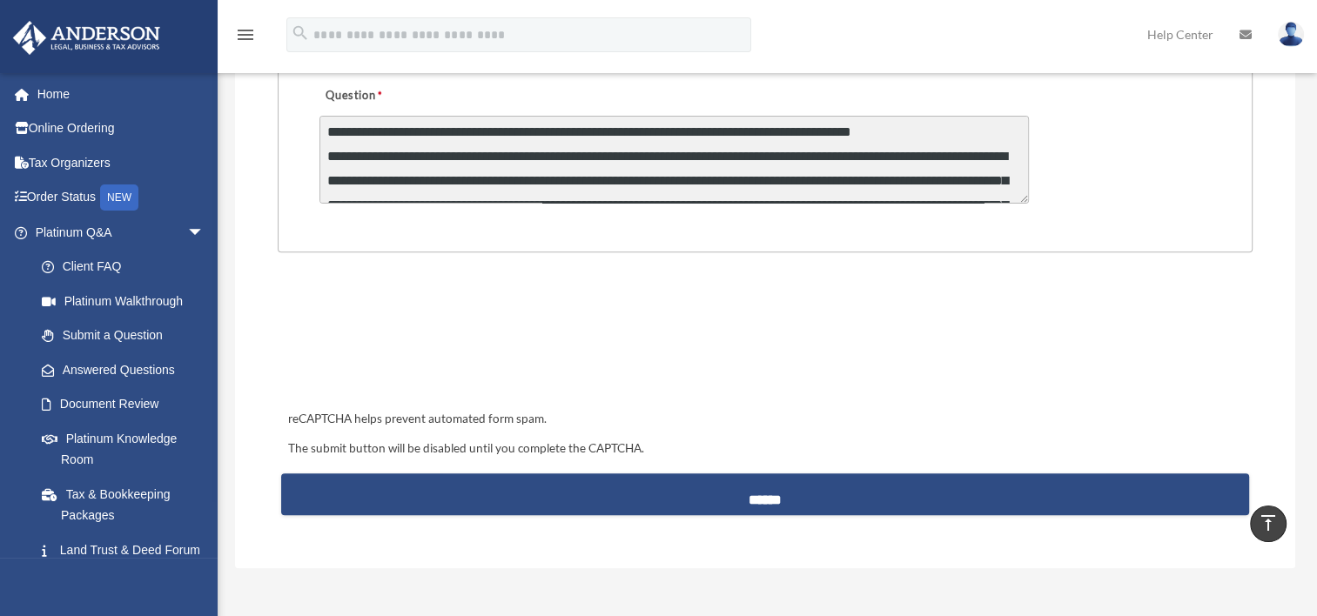
scroll to position [127, 0]
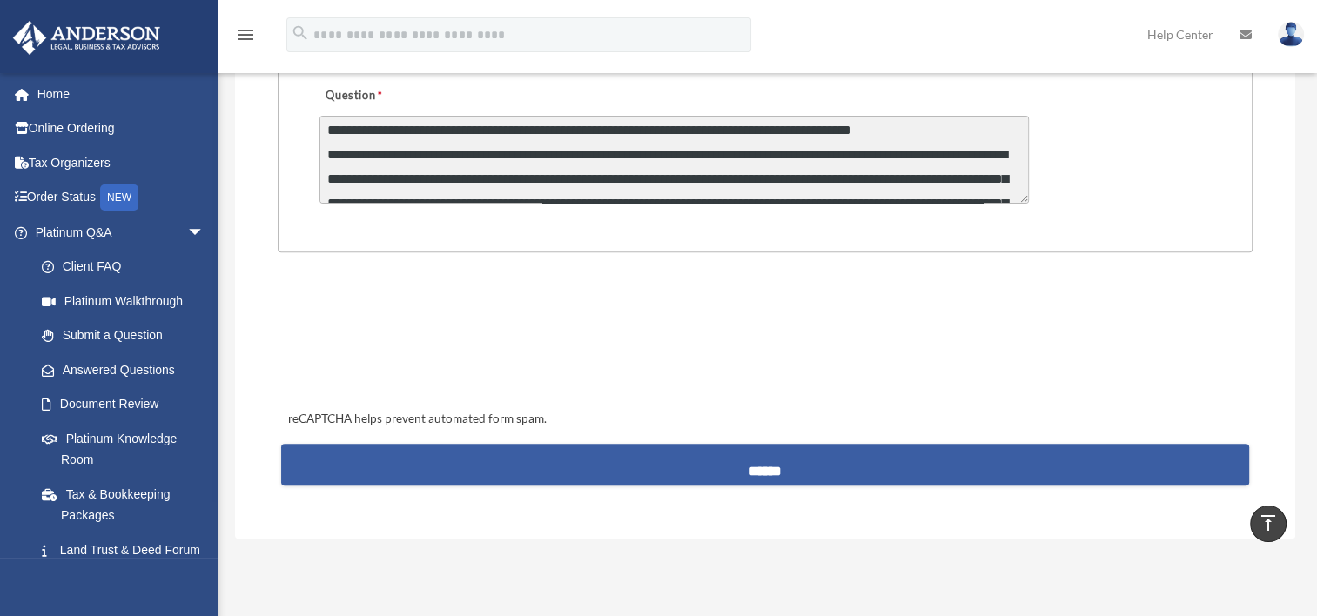
click at [752, 464] on input "******" at bounding box center [765, 465] width 969 height 42
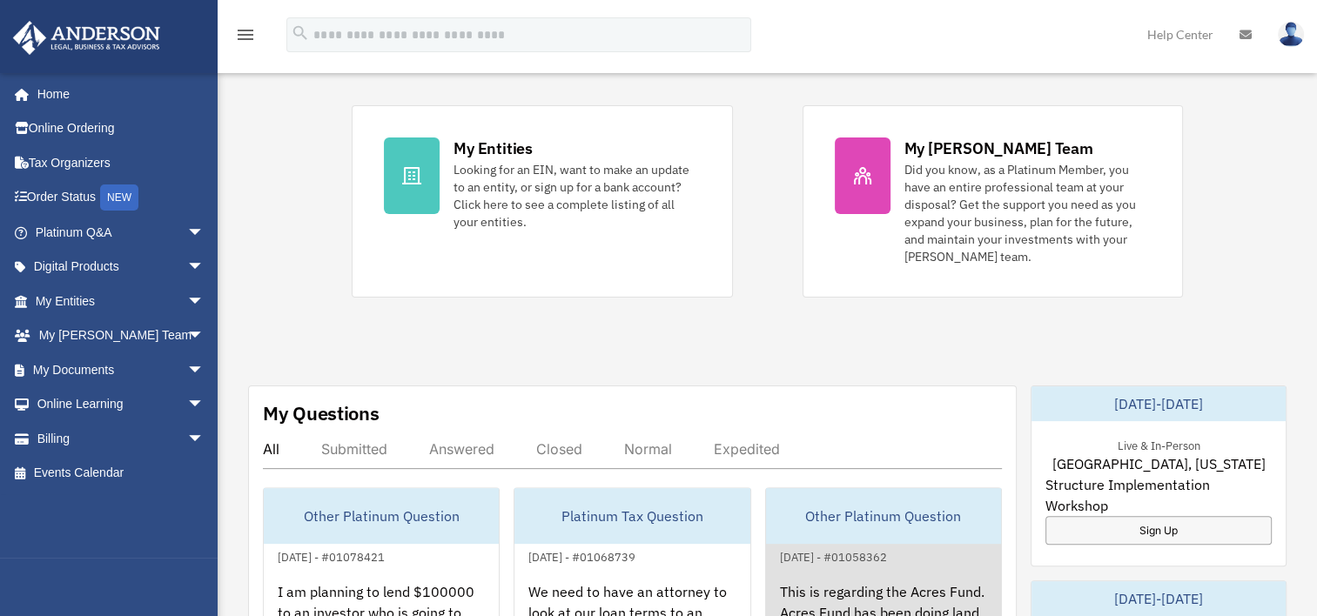
scroll to position [379, 0]
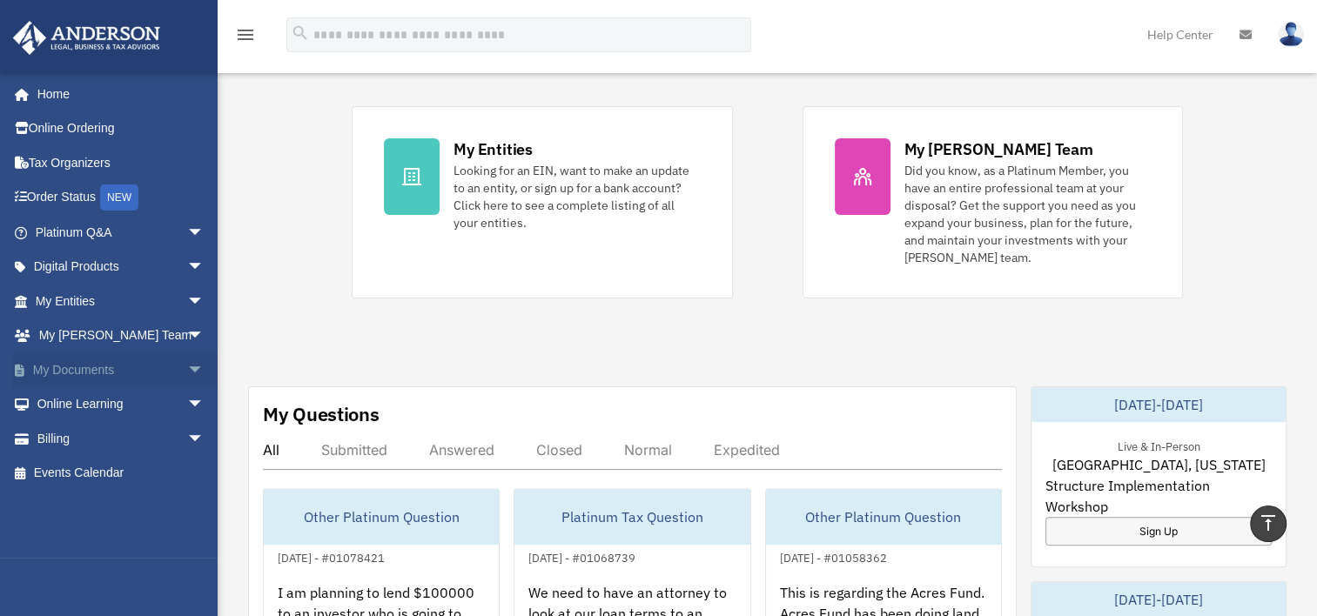
click at [187, 371] on span "arrow_drop_down" at bounding box center [204, 370] width 35 height 36
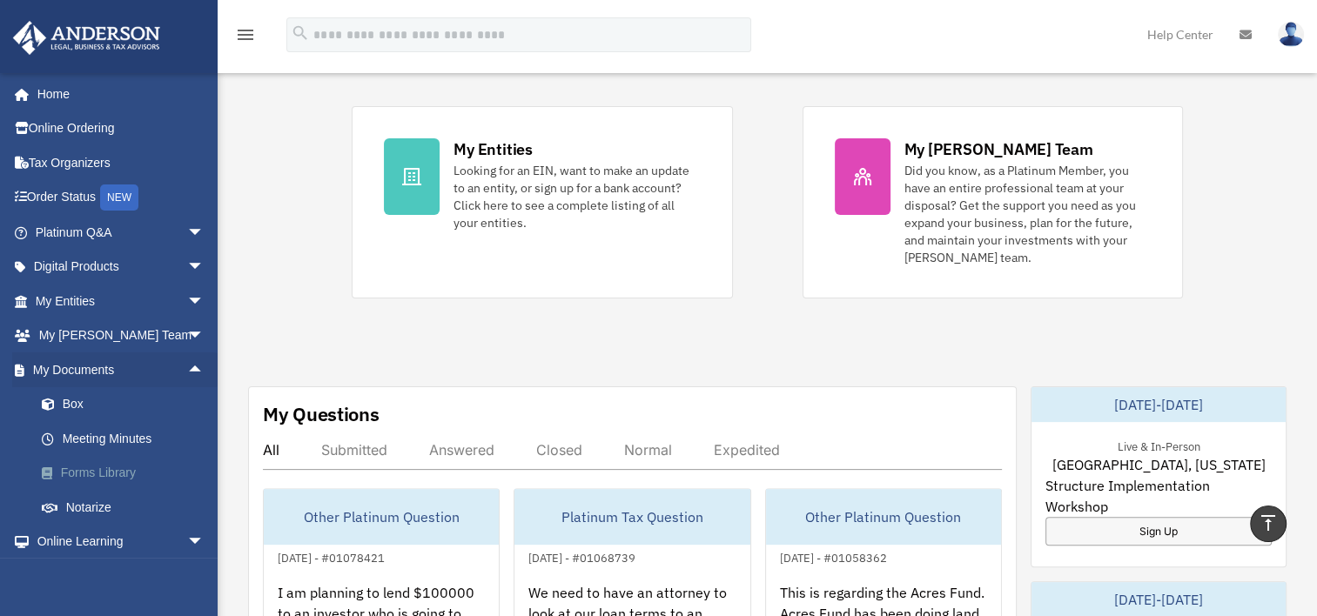
click at [125, 473] on link "Forms Library" at bounding box center [127, 473] width 206 height 35
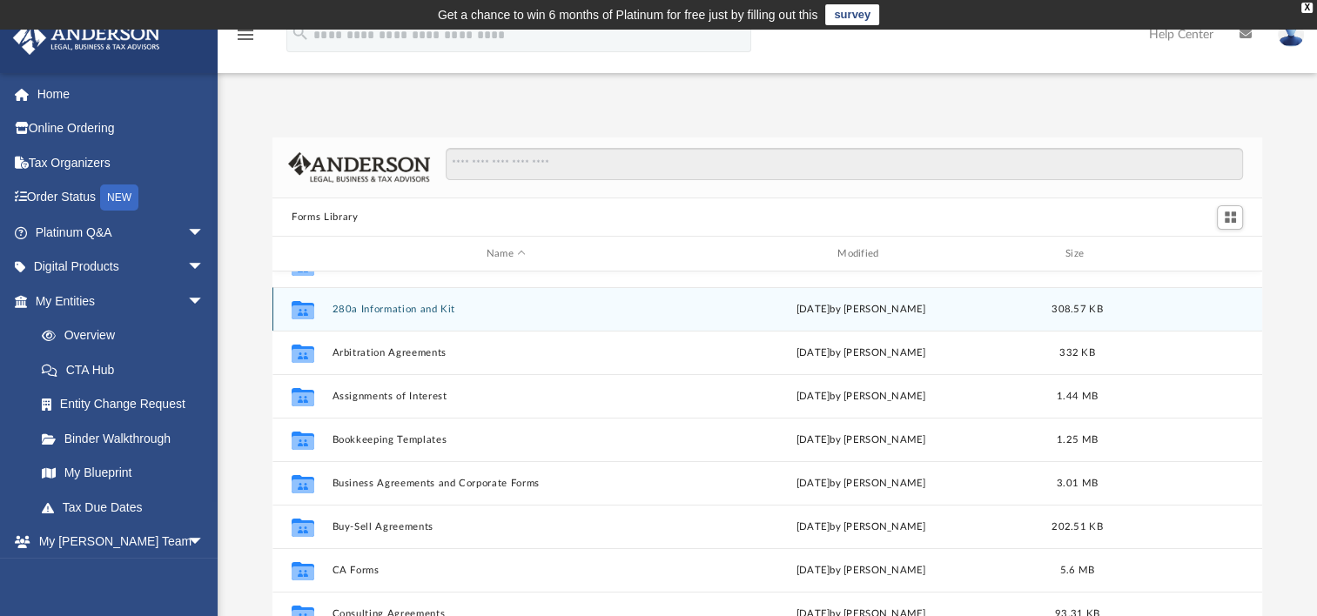
scroll to position [28, 0]
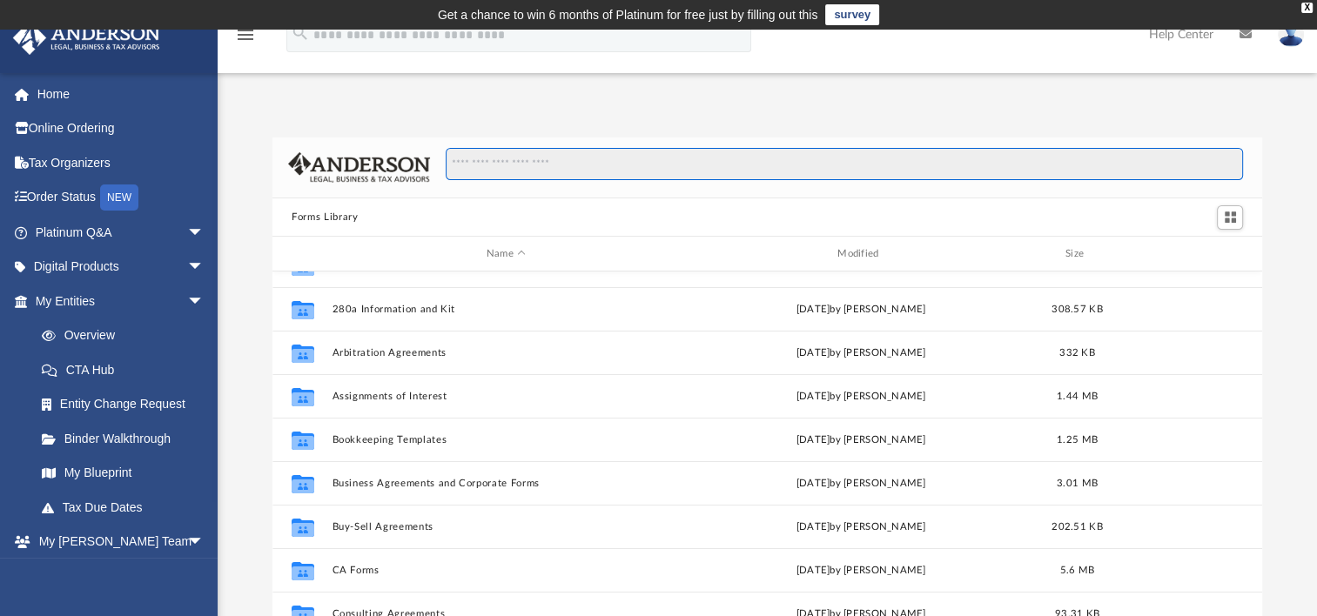
click at [609, 172] on input "Search files and folders" at bounding box center [844, 164] width 797 height 33
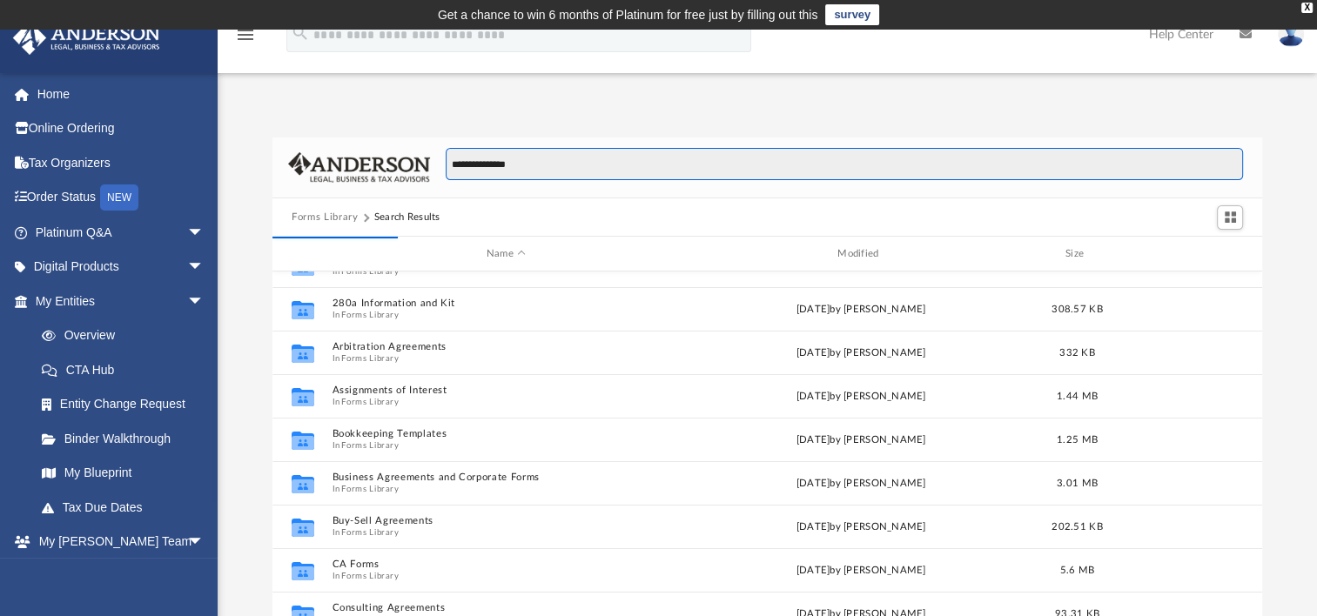
scroll to position [0, 0]
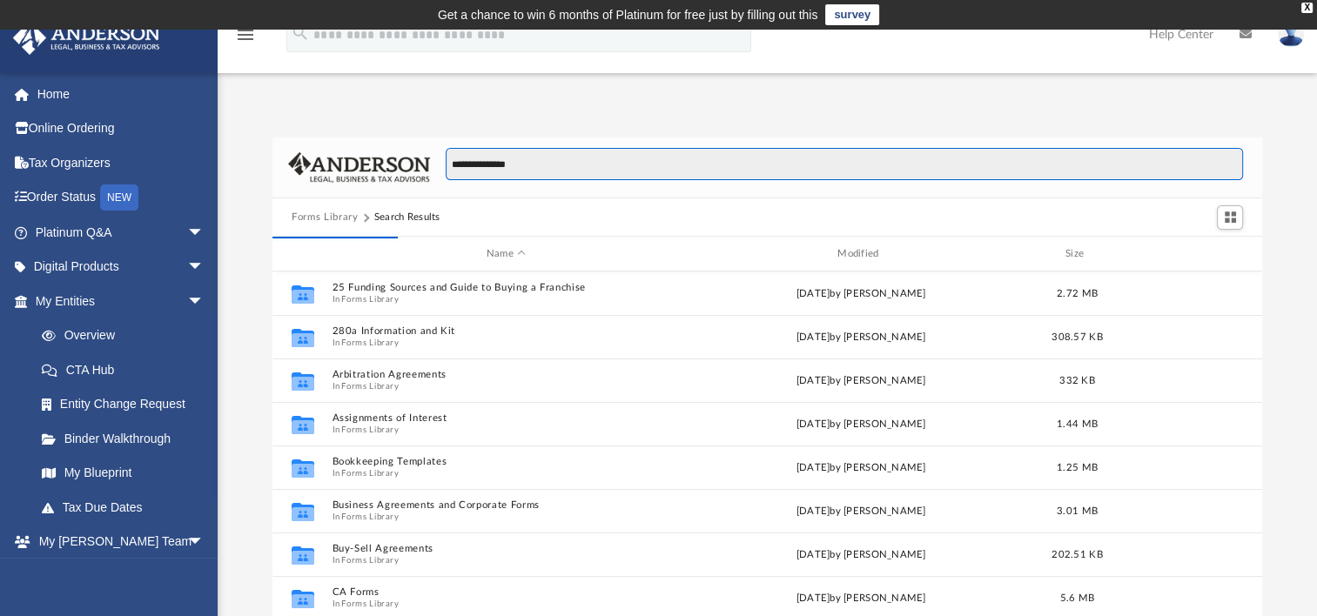
type input "**********"
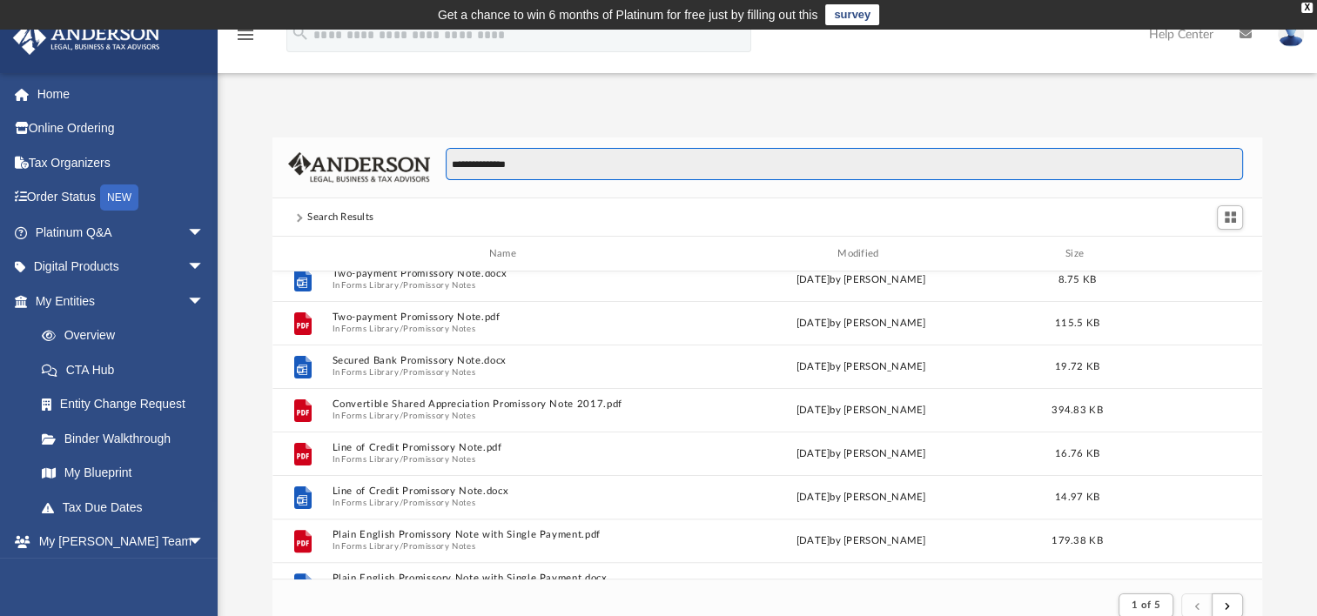
scroll to position [590, 0]
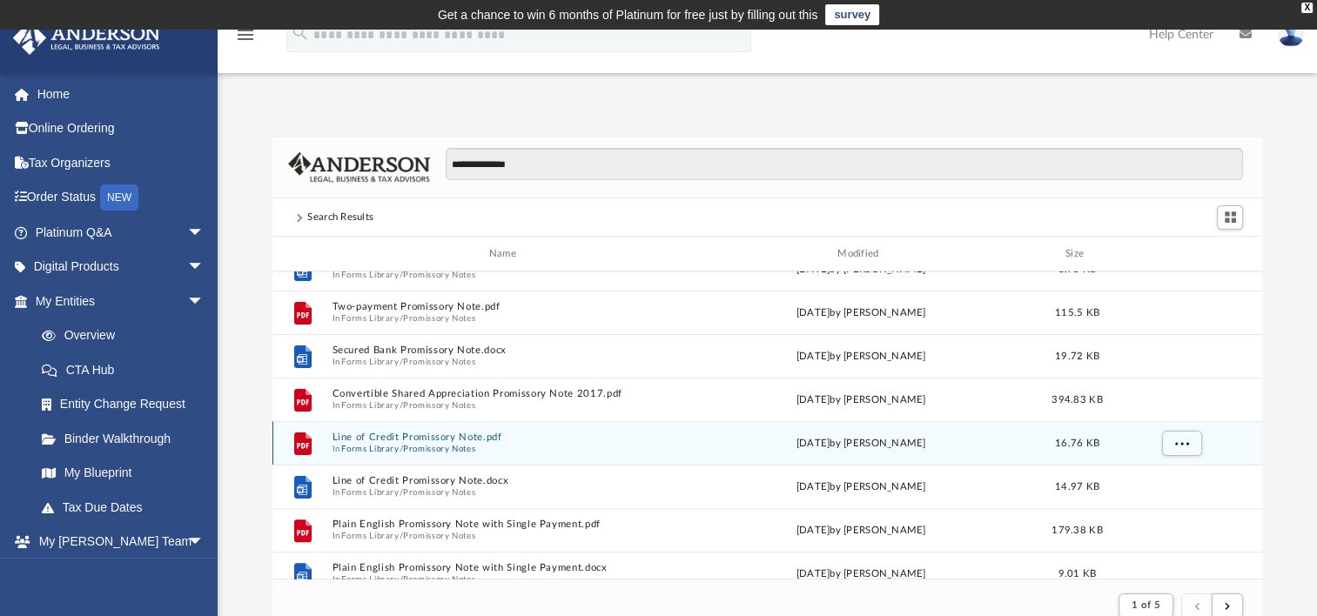
click at [567, 449] on span "In Forms Library / Promissory Notes" at bounding box center [505, 449] width 347 height 11
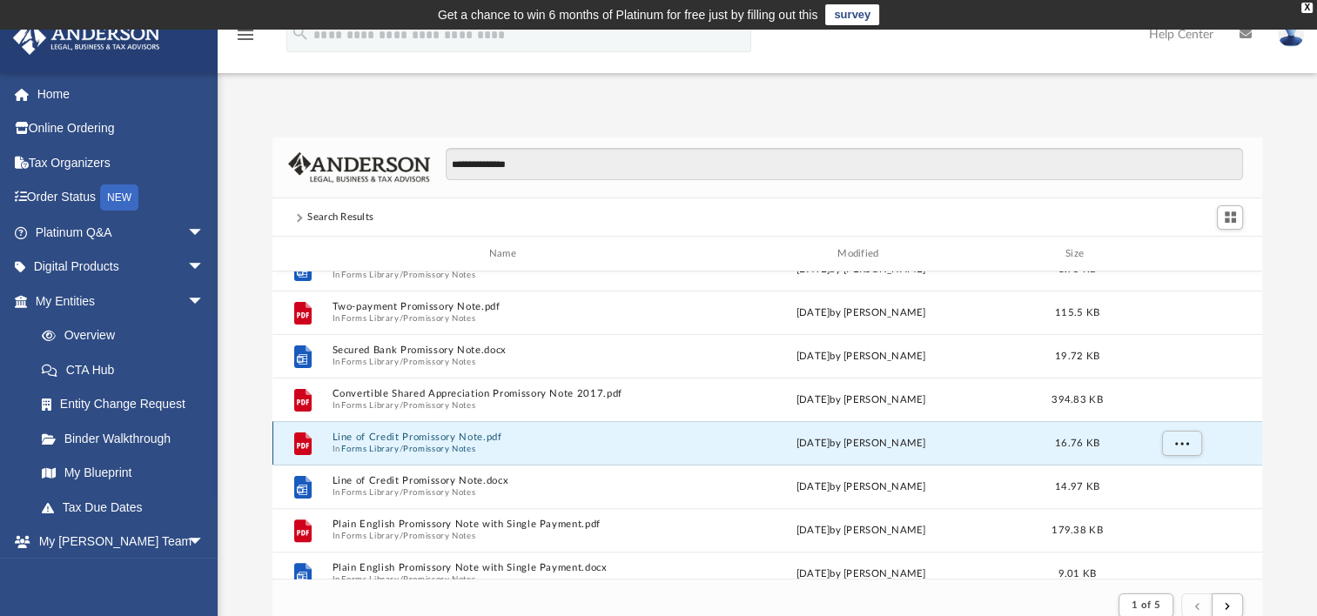
click at [567, 449] on span "In Forms Library / Promissory Notes" at bounding box center [505, 449] width 347 height 11
click at [1187, 436] on button "More options" at bounding box center [1182, 444] width 40 height 26
click at [1167, 475] on li "Preview" at bounding box center [1166, 478] width 50 height 18
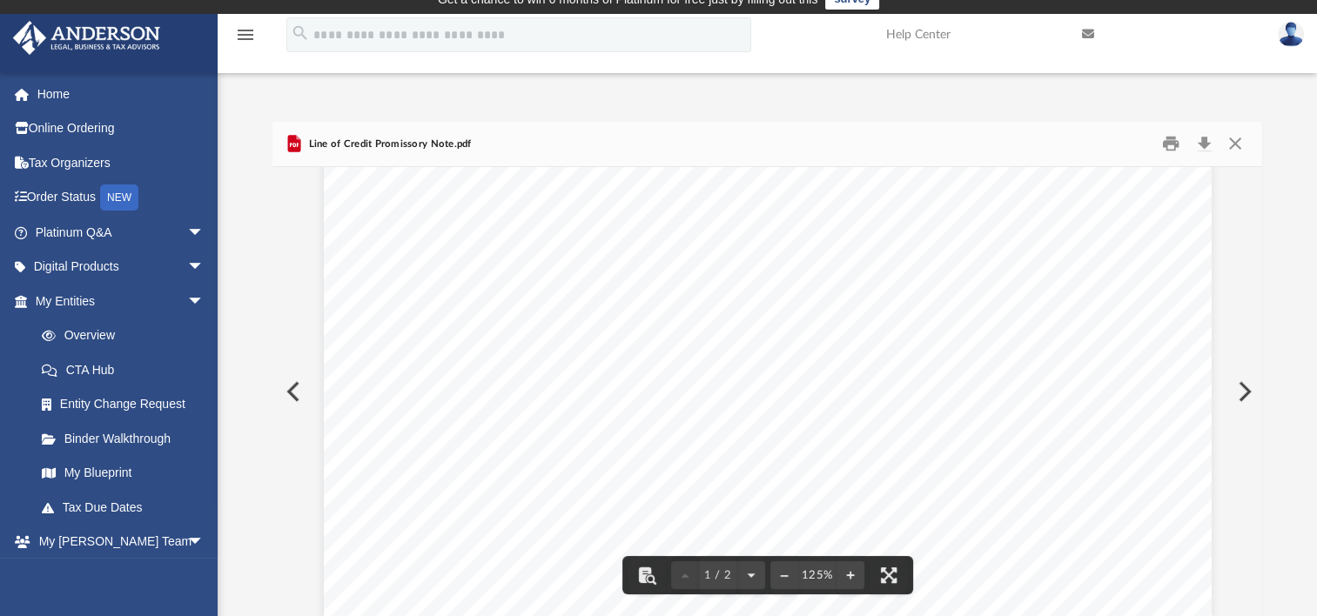
scroll to position [707, 0]
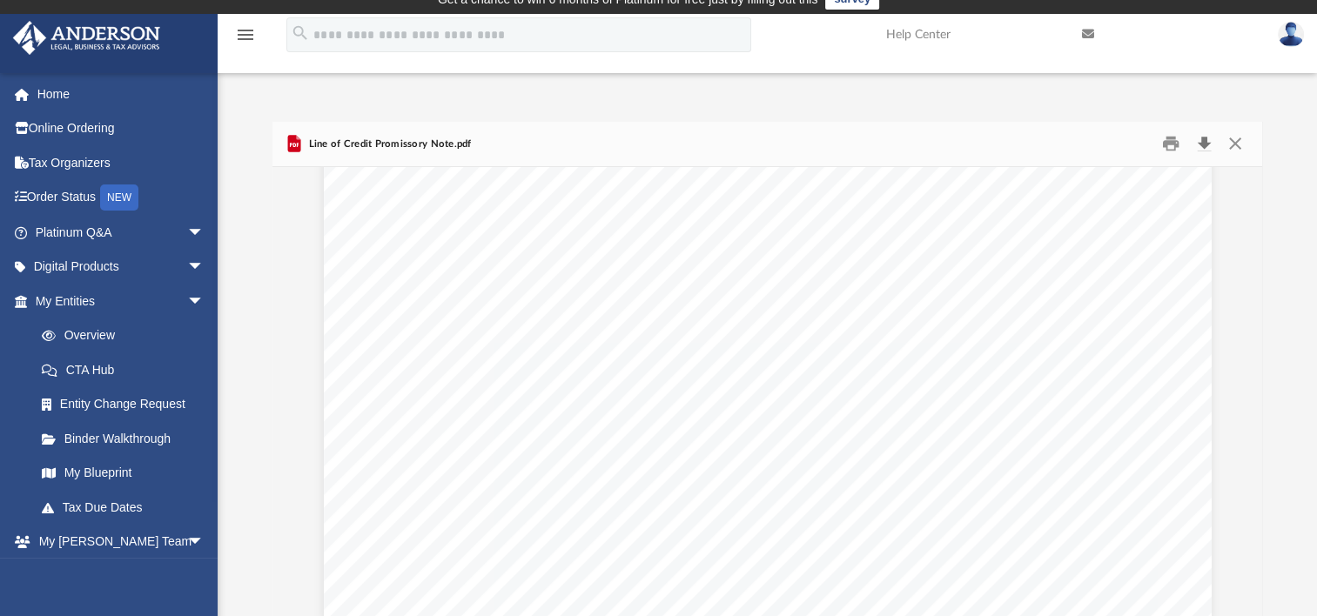
click at [1201, 142] on button "Download" at bounding box center [1203, 144] width 31 height 27
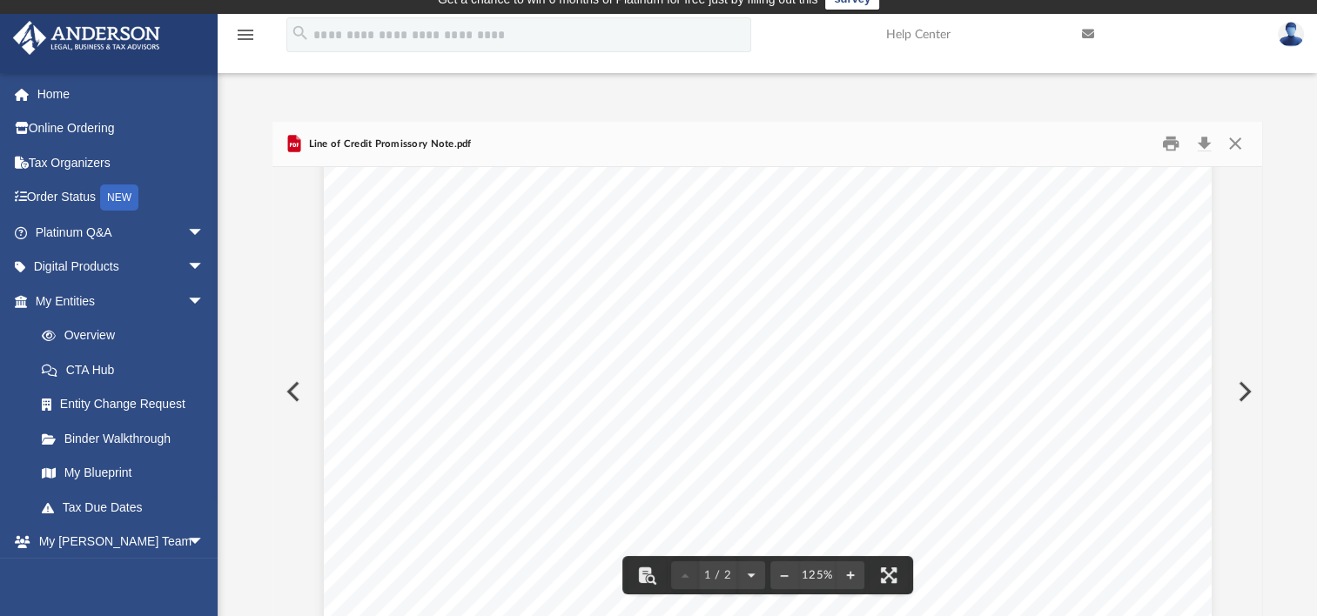
click at [288, 397] on button "Preview" at bounding box center [291, 391] width 38 height 49
click at [1236, 397] on button "Preview" at bounding box center [1243, 391] width 38 height 49
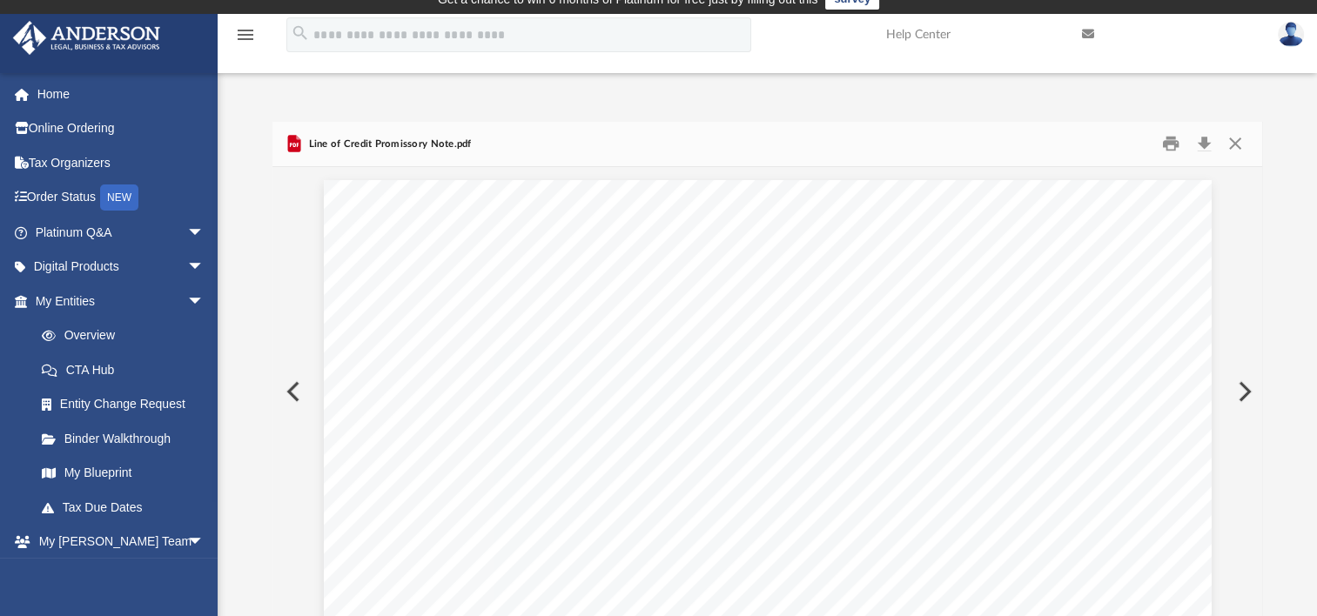
click at [1236, 397] on button "Preview" at bounding box center [1243, 391] width 38 height 49
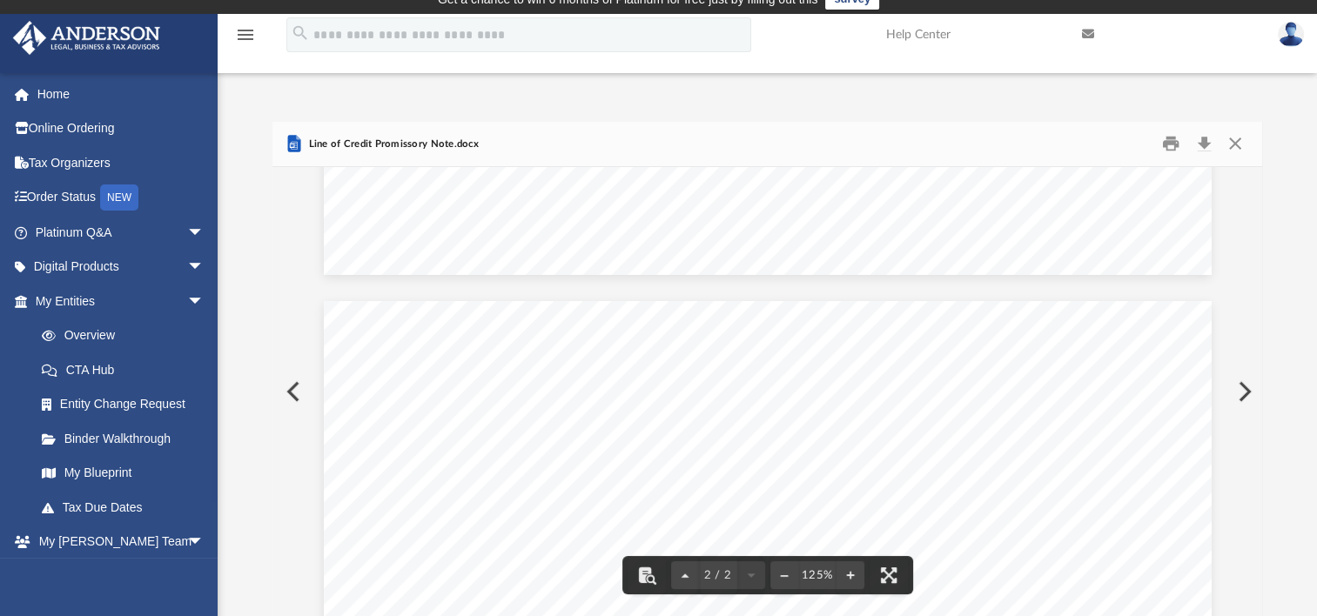
scroll to position [1055, 0]
click at [1245, 389] on button "Preview" at bounding box center [1243, 391] width 38 height 49
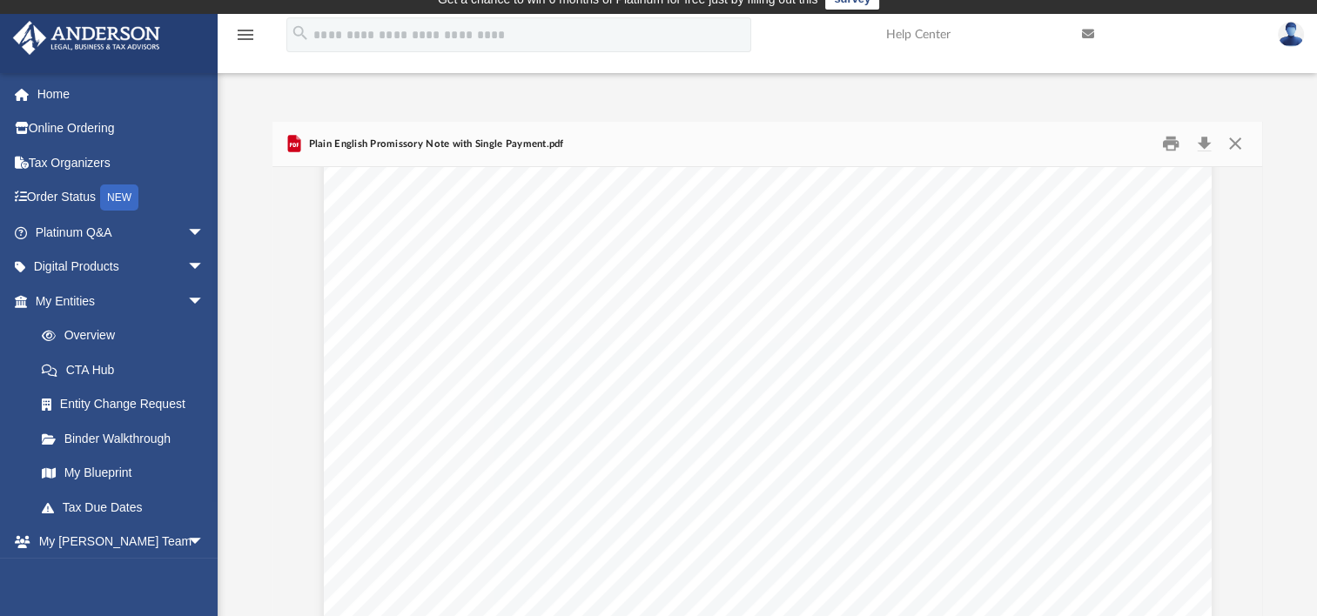
scroll to position [682, 0]
